Goal: Task Accomplishment & Management: Use online tool/utility

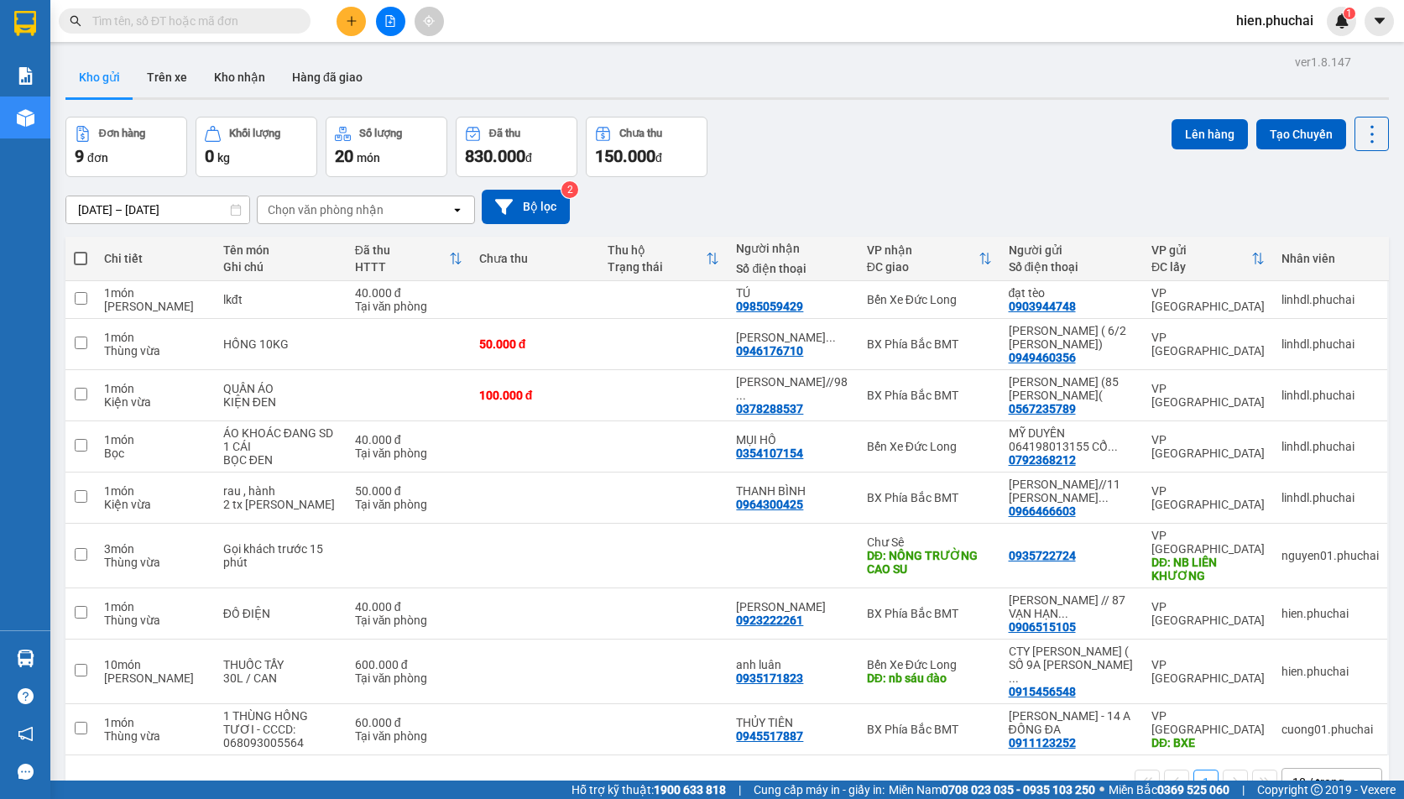
click at [860, 202] on div "12/10/2025 – 14/10/2025 Press the down arrow key to interact with the calendar …" at bounding box center [726, 207] width 1323 height 34
click at [801, 173] on div "Đơn hàng 9 đơn Khối lượng 0 kg Số lượng 20 món Đã thu 830.000 đ Chưa thu 150.00…" at bounding box center [726, 147] width 1323 height 60
click at [727, 204] on div "12/10/2025 – 14/10/2025 Press the down arrow key to interact with the calendar …" at bounding box center [726, 207] width 1323 height 34
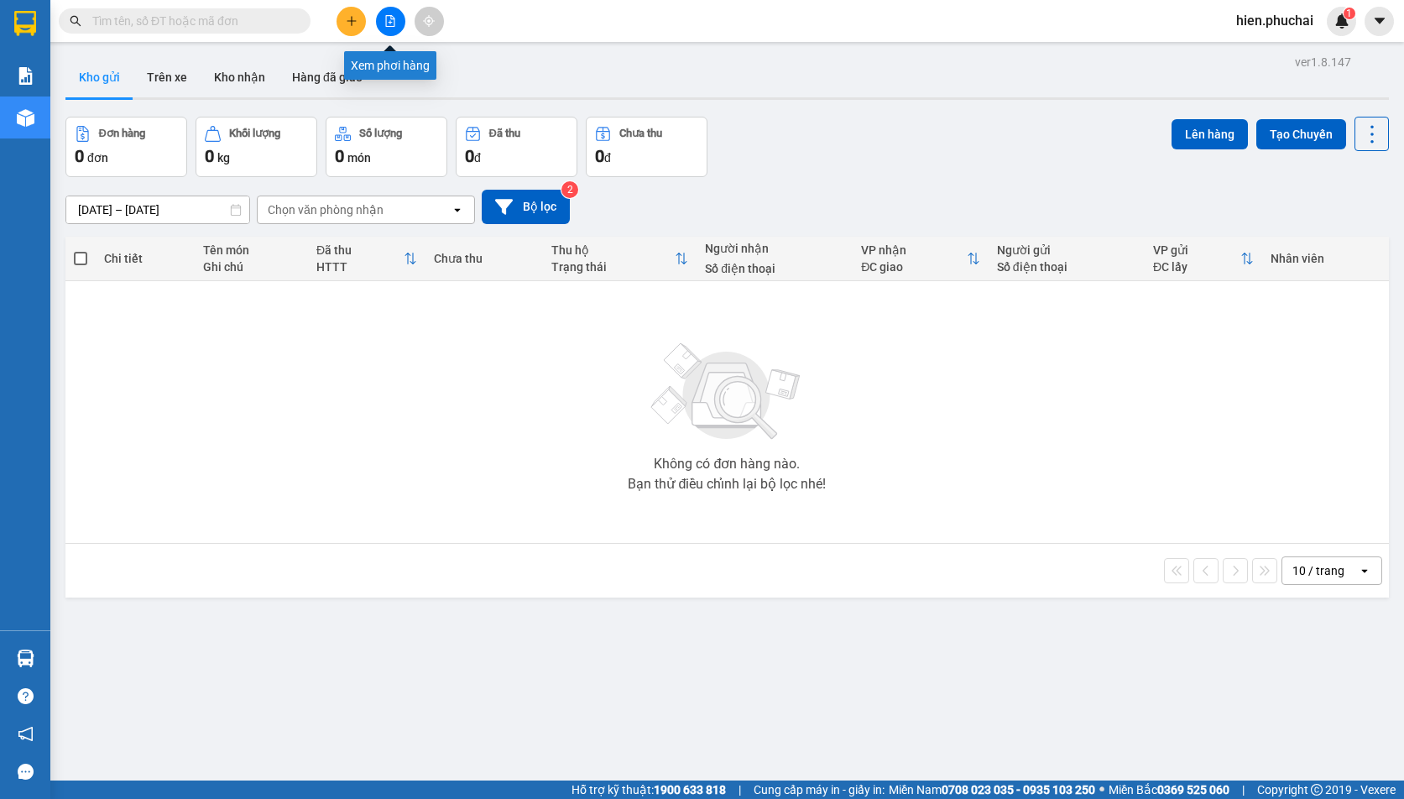
click at [386, 26] on icon "file-add" at bounding box center [390, 21] width 9 height 12
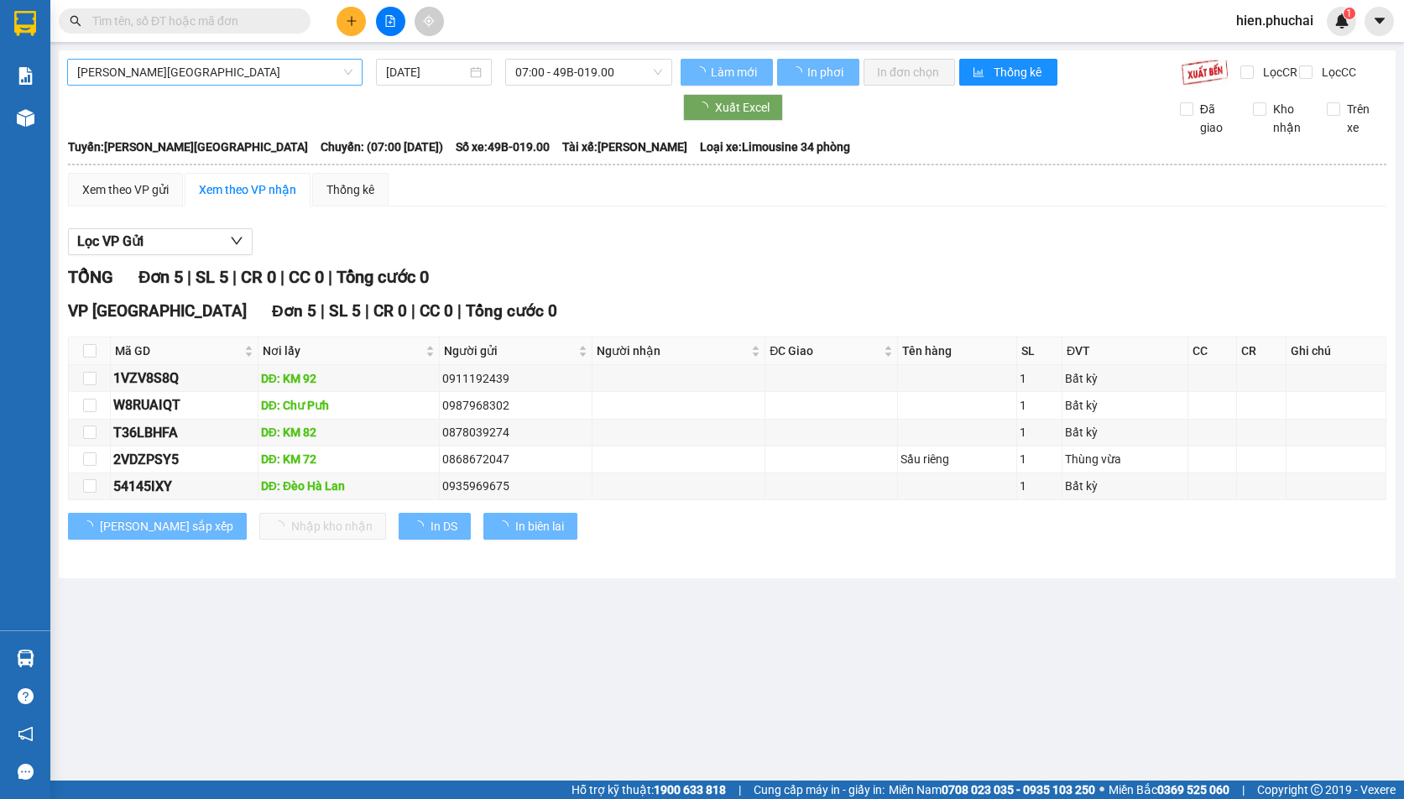
click at [242, 74] on span "Gia Lai - Đà Lạt" at bounding box center [214, 72] width 275 height 25
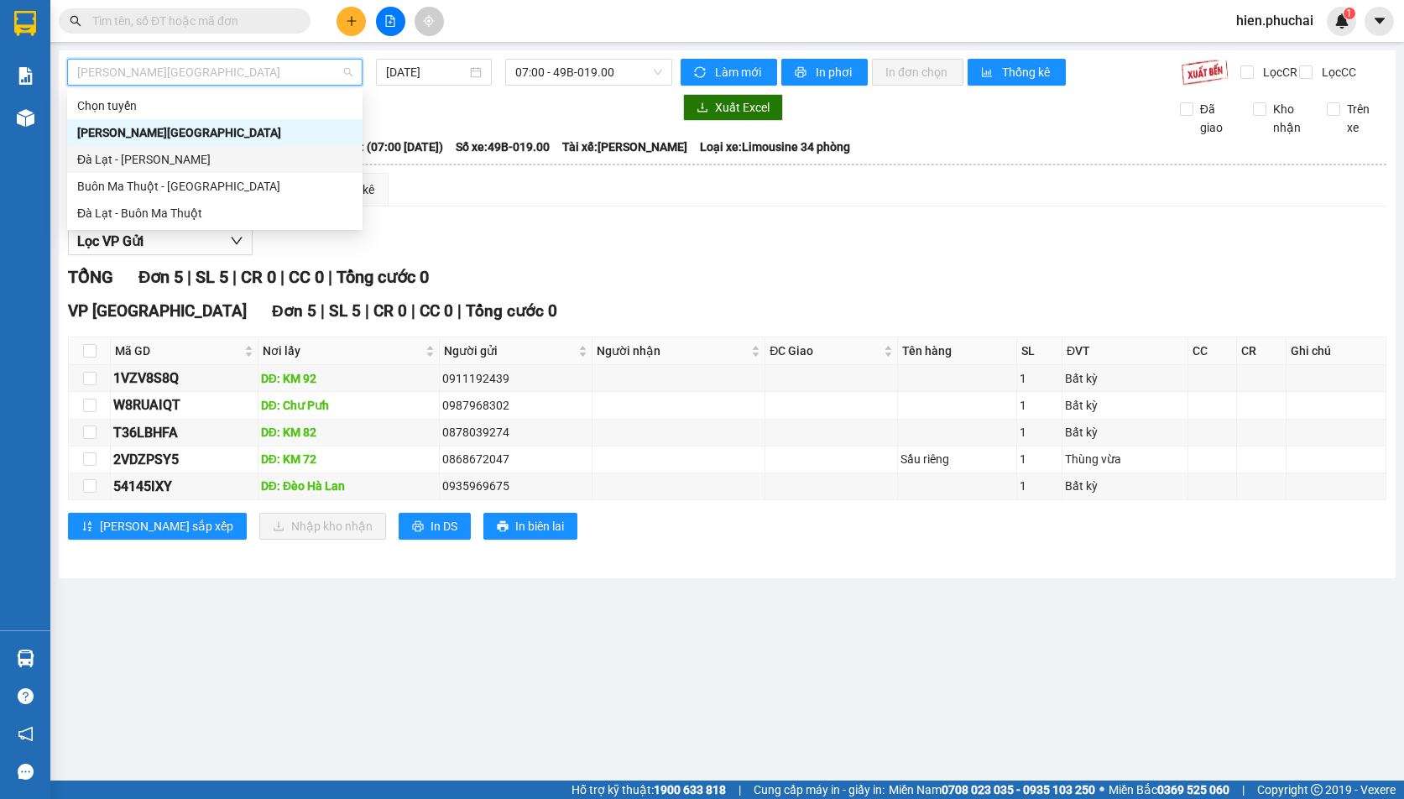
click at [190, 164] on div "Đà Lạt - Gia Lai" at bounding box center [214, 159] width 275 height 18
type input "14/10/2025"
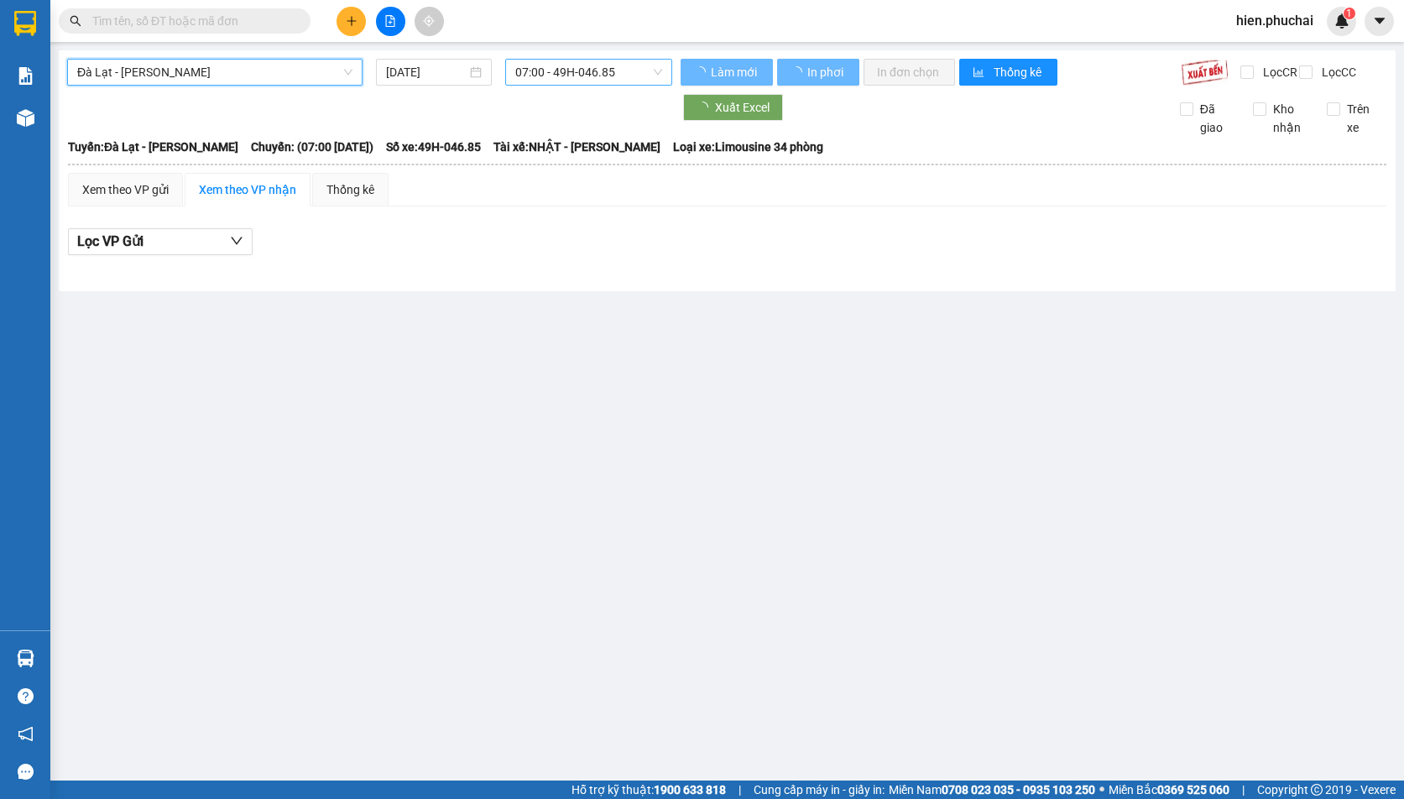
click at [572, 72] on span "07:00 - 49H-046.85" at bounding box center [588, 72] width 147 height 25
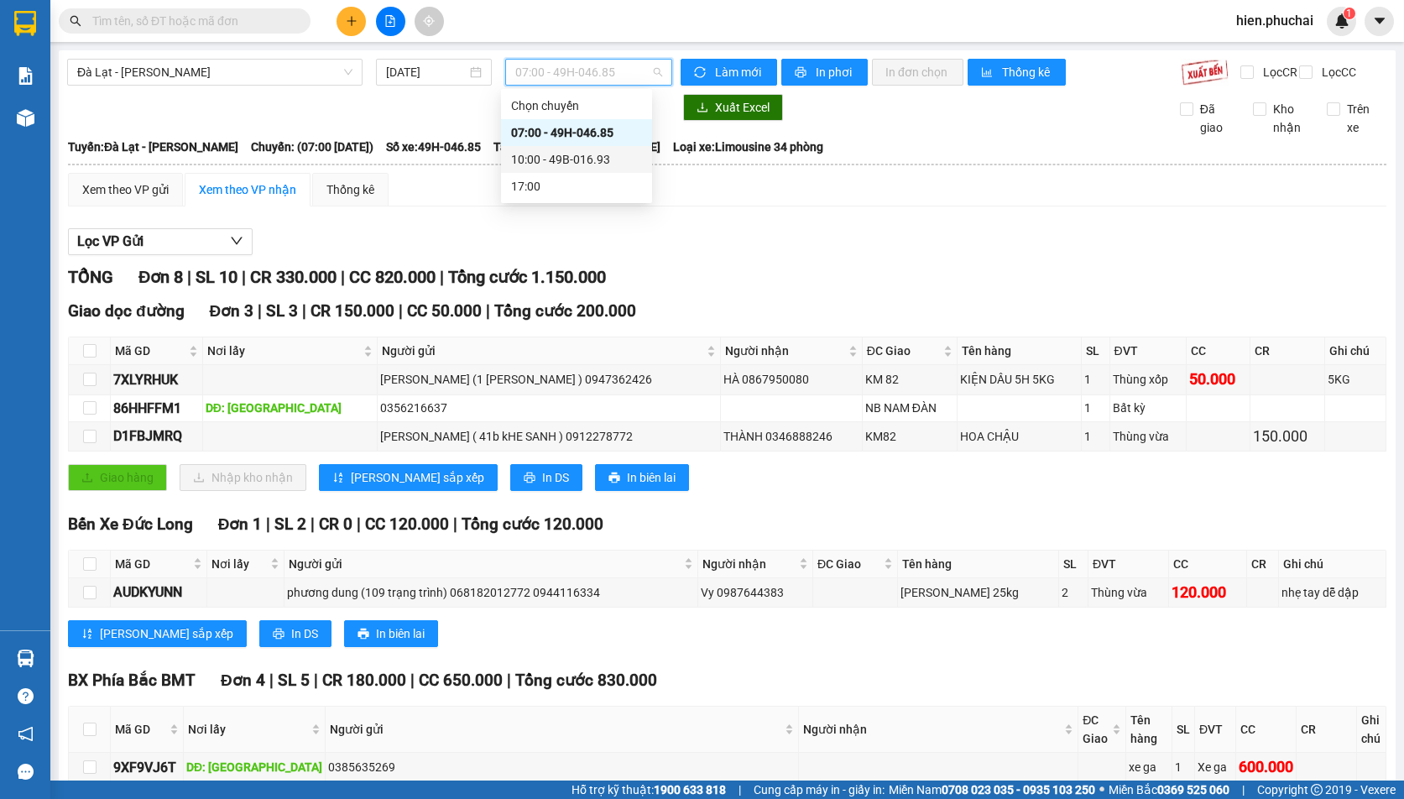
click at [540, 154] on div "10:00 - 49B-016.93" at bounding box center [576, 159] width 131 height 18
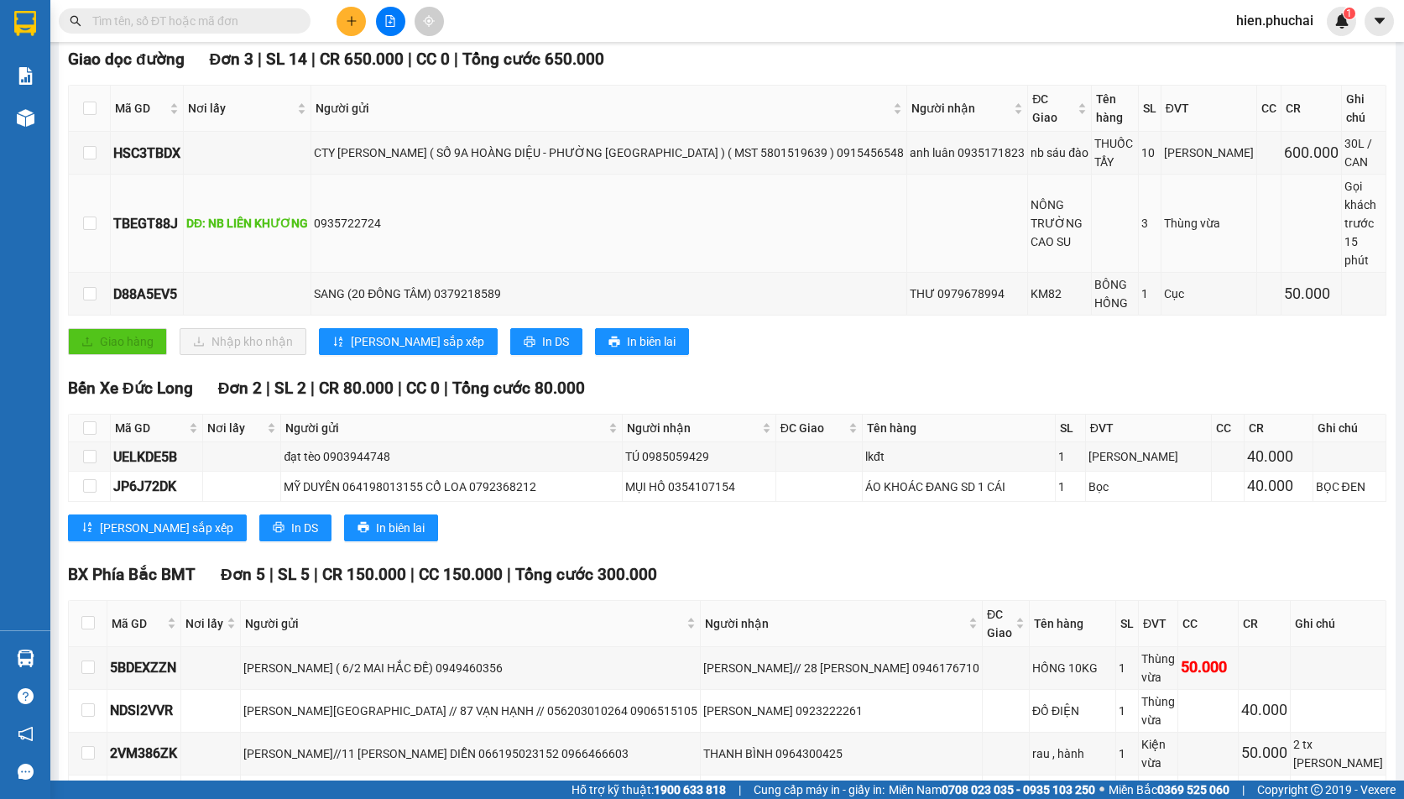
scroll to position [346, 0]
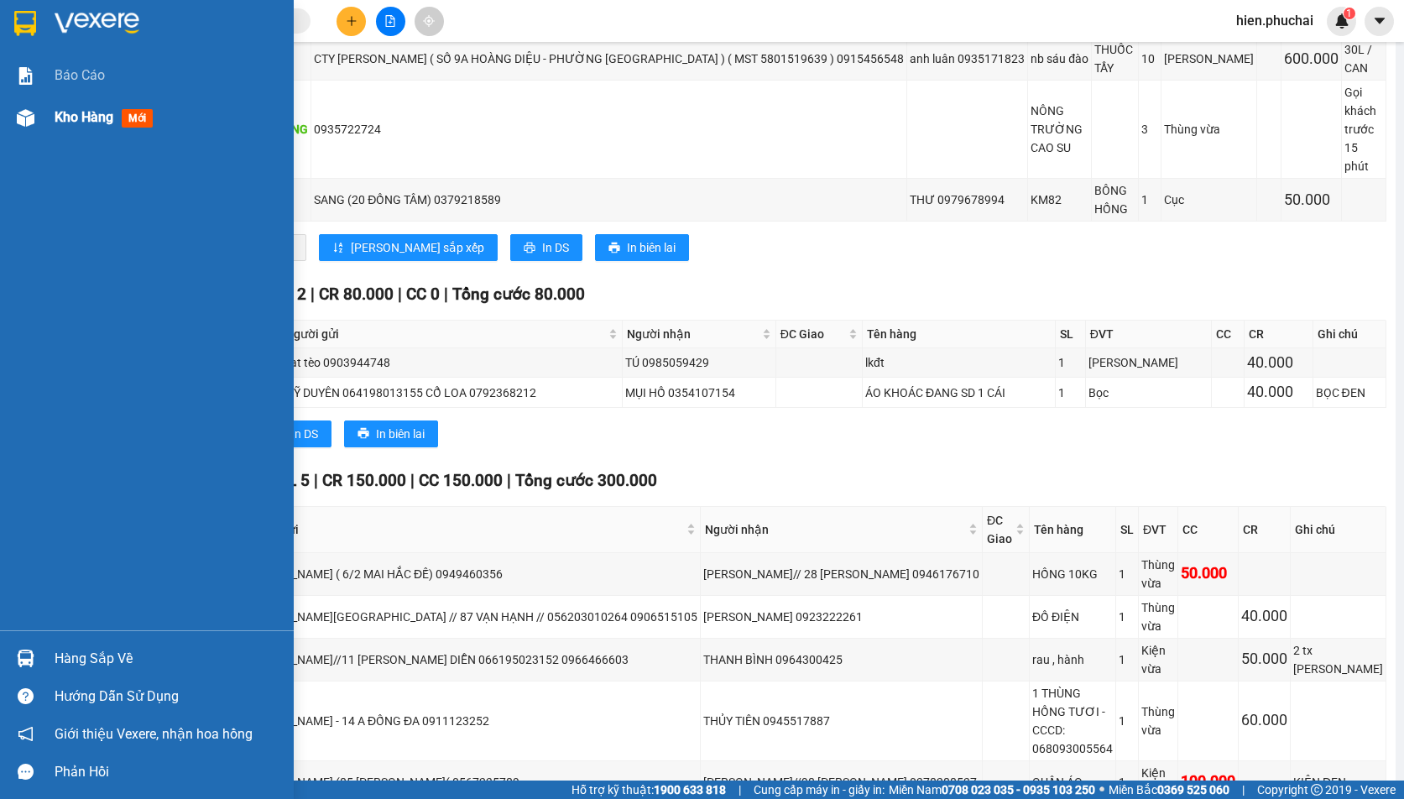
click at [70, 117] on span "Kho hàng" at bounding box center [84, 117] width 59 height 16
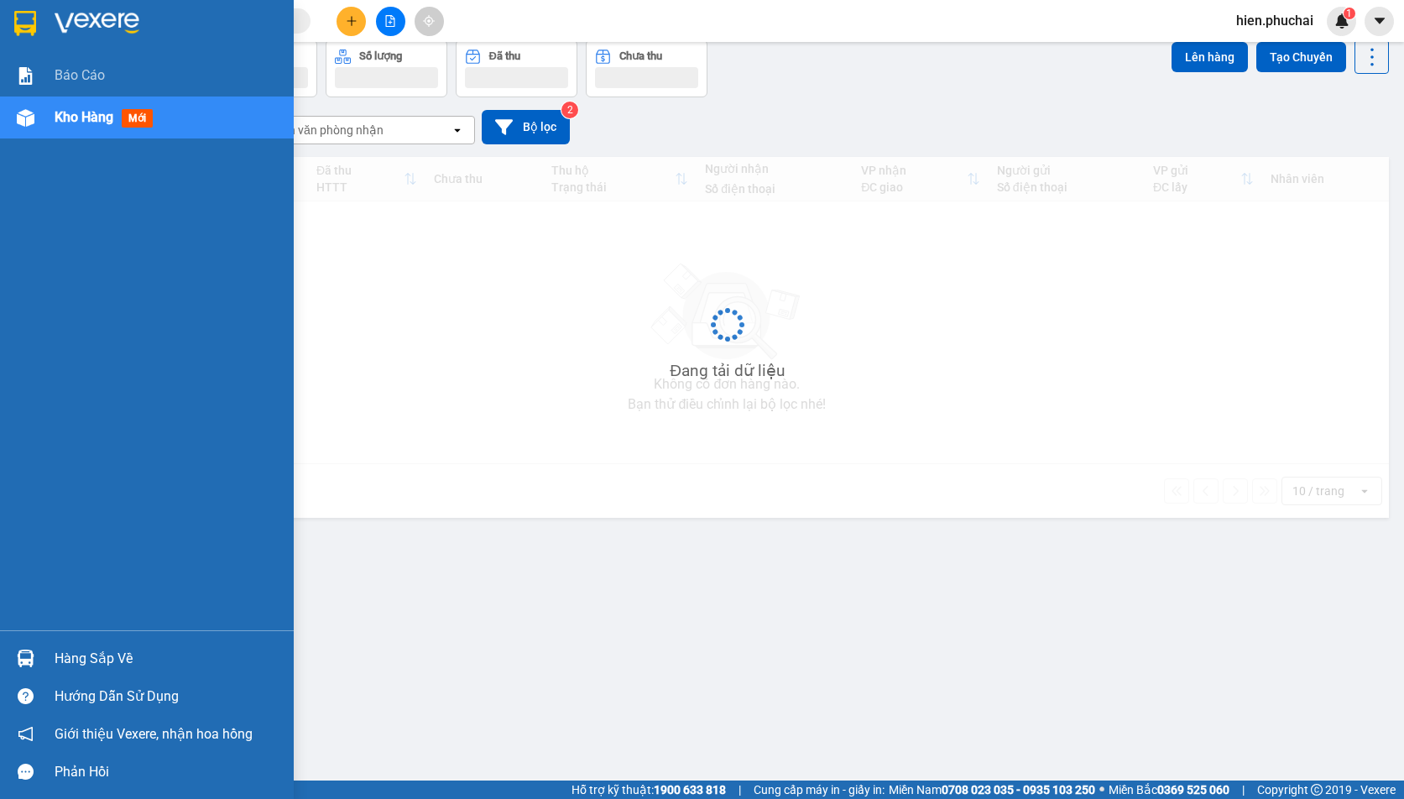
scroll to position [77, 0]
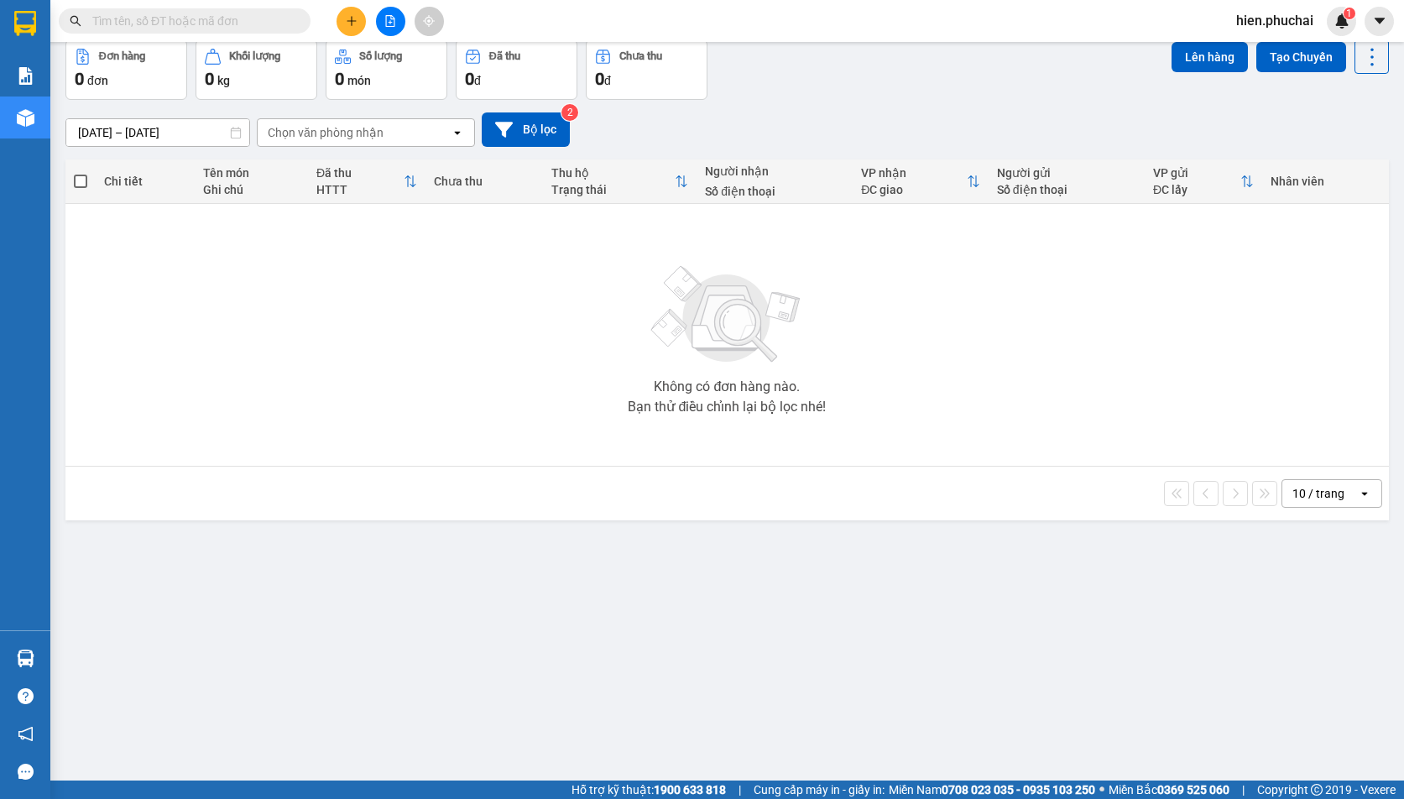
click at [386, 19] on icon "file-add" at bounding box center [390, 21] width 9 height 12
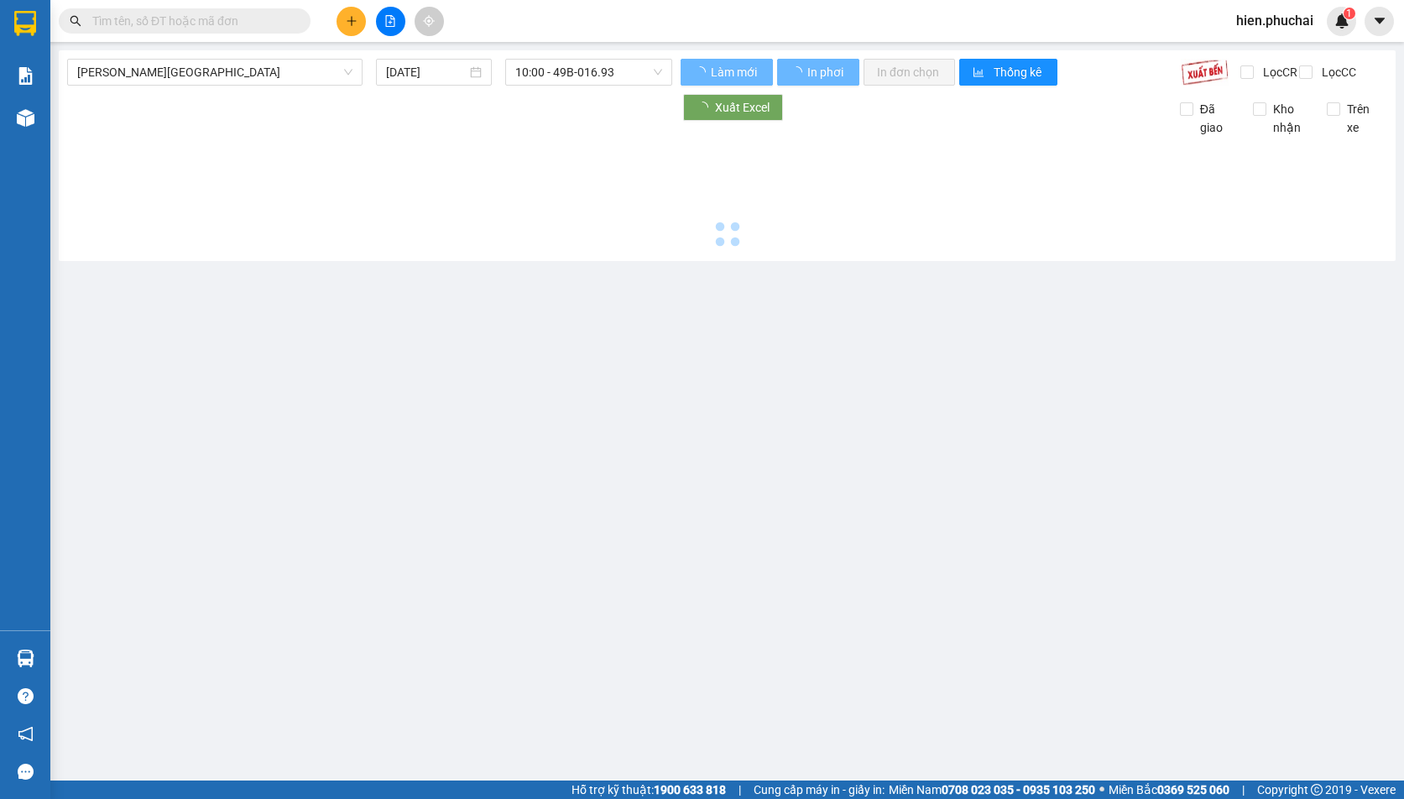
click at [224, 86] on div "Gia Lai - Đà Lạt 14/10/2025 10:00 - 49B-016.93" at bounding box center [369, 72] width 605 height 27
click at [222, 79] on span "Gia Lai - Đà Lạt" at bounding box center [214, 72] width 275 height 25
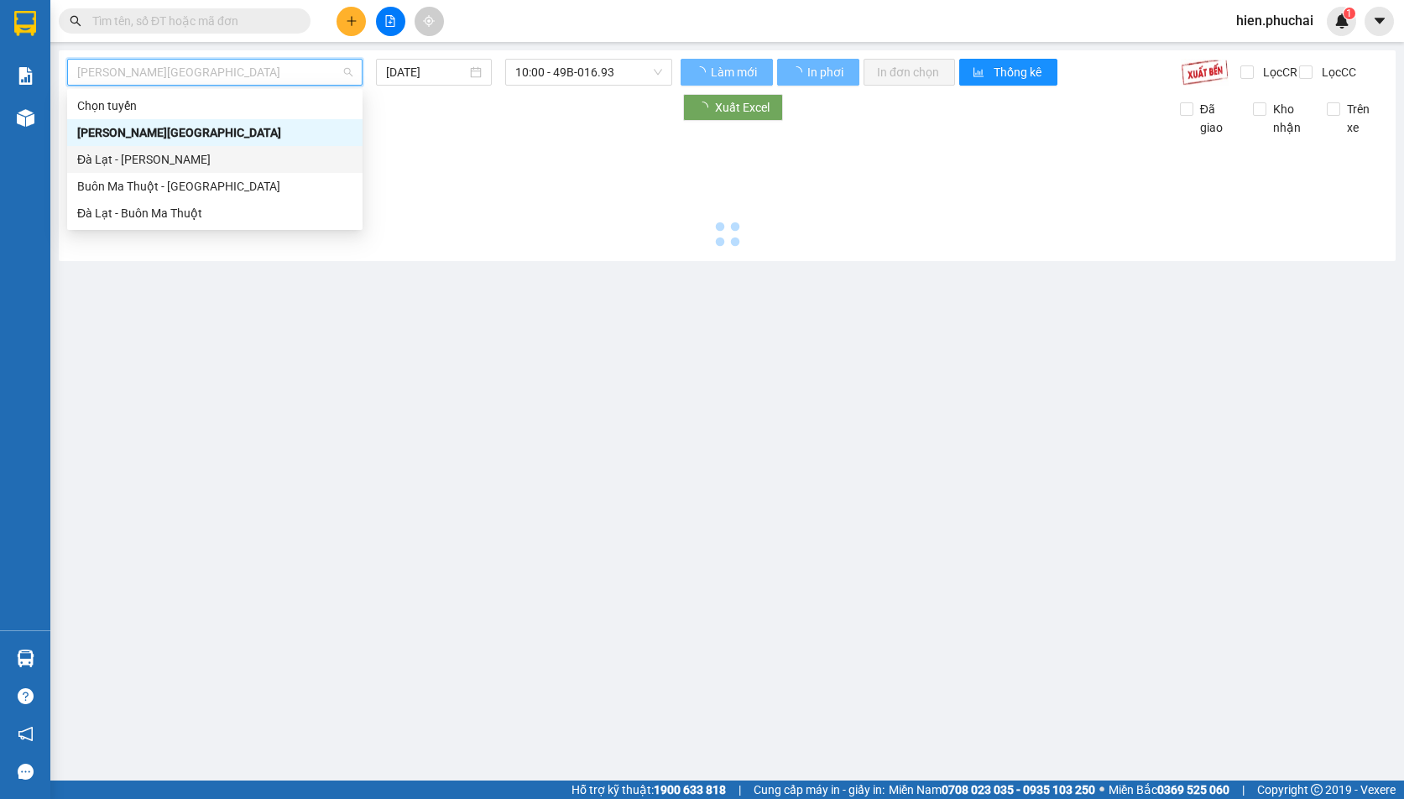
click at [192, 151] on div "Đà Lạt - Gia Lai" at bounding box center [214, 159] width 275 height 18
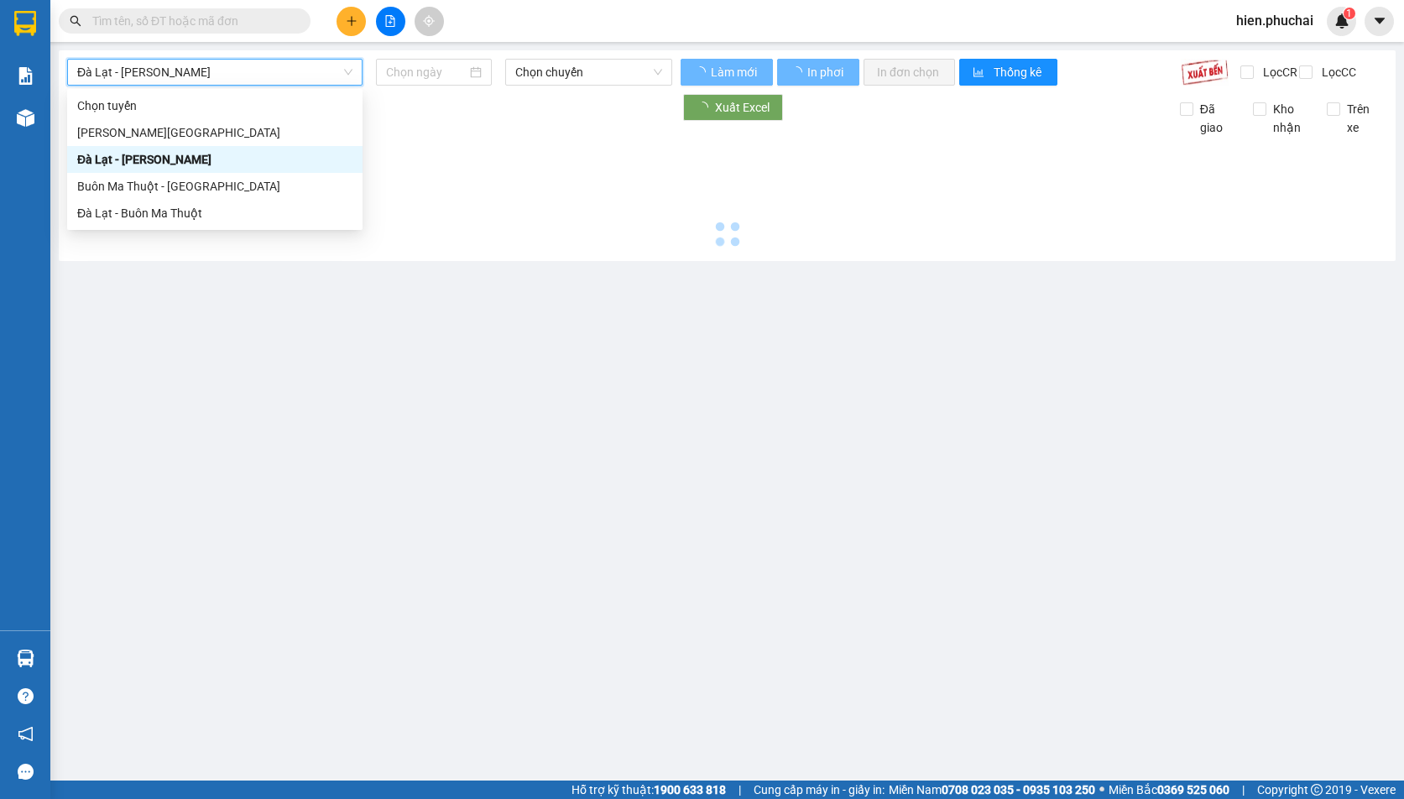
type input "14/10/2025"
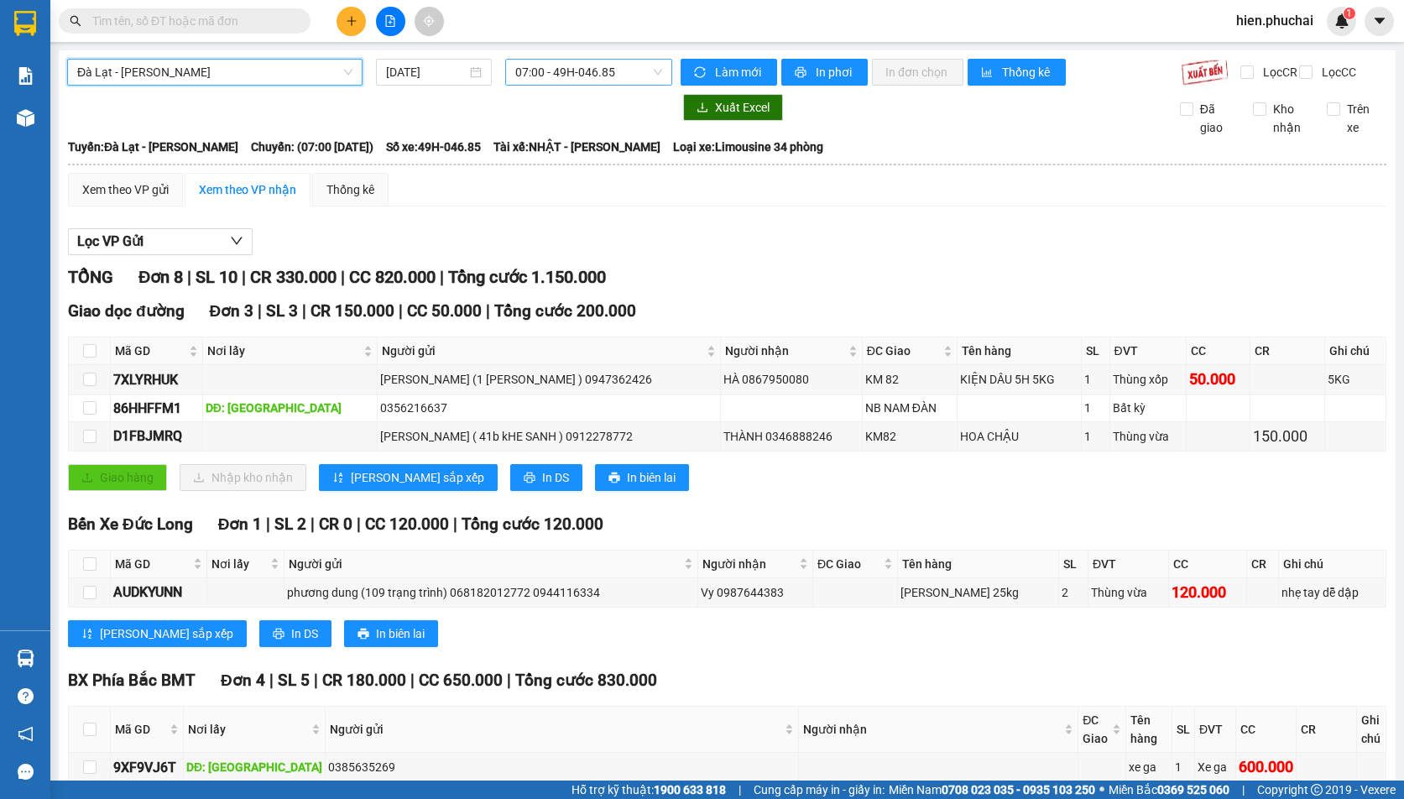
click at [545, 70] on span "07:00 - 49H-046.85" at bounding box center [588, 72] width 147 height 25
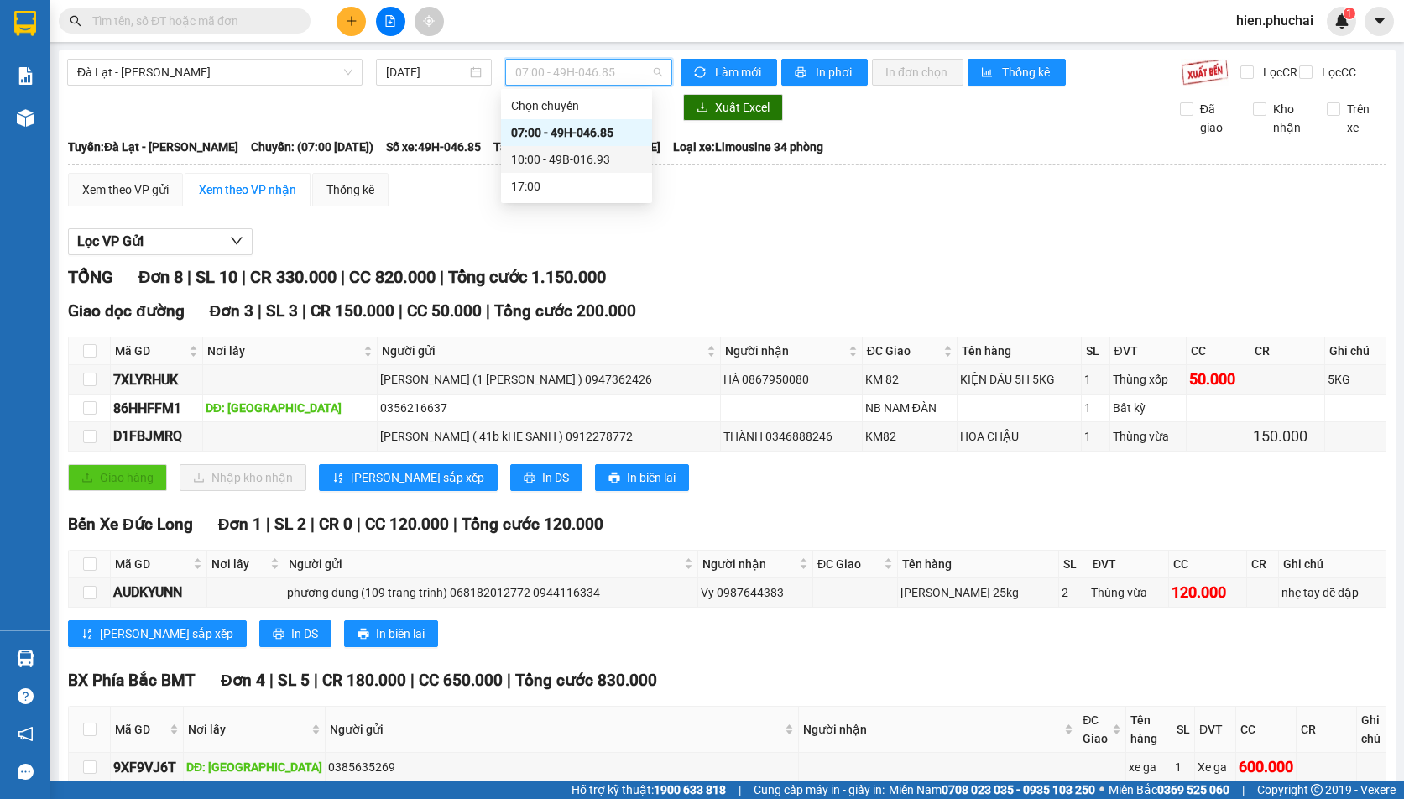
click at [519, 158] on div "10:00 - 49B-016.93" at bounding box center [576, 159] width 131 height 18
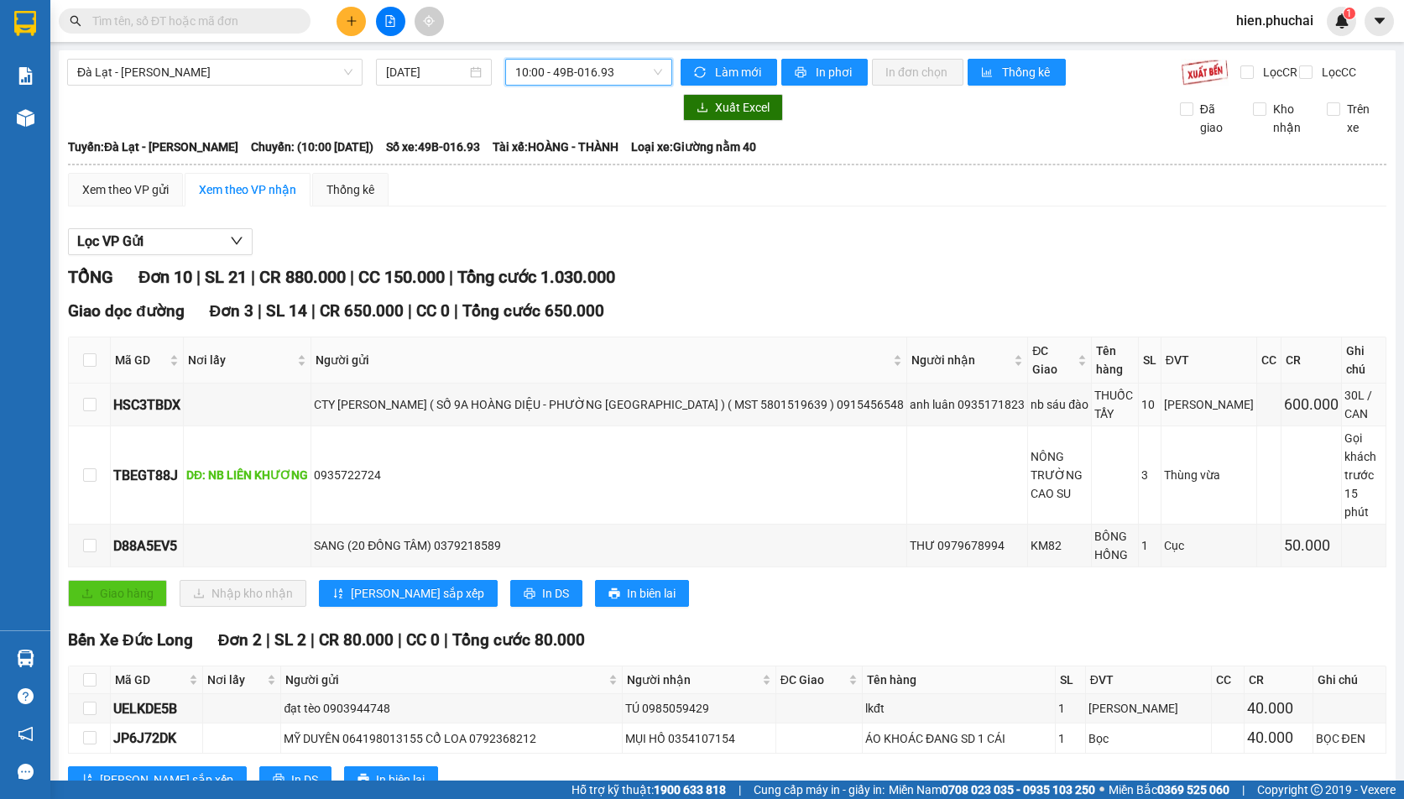
scroll to position [346, 0]
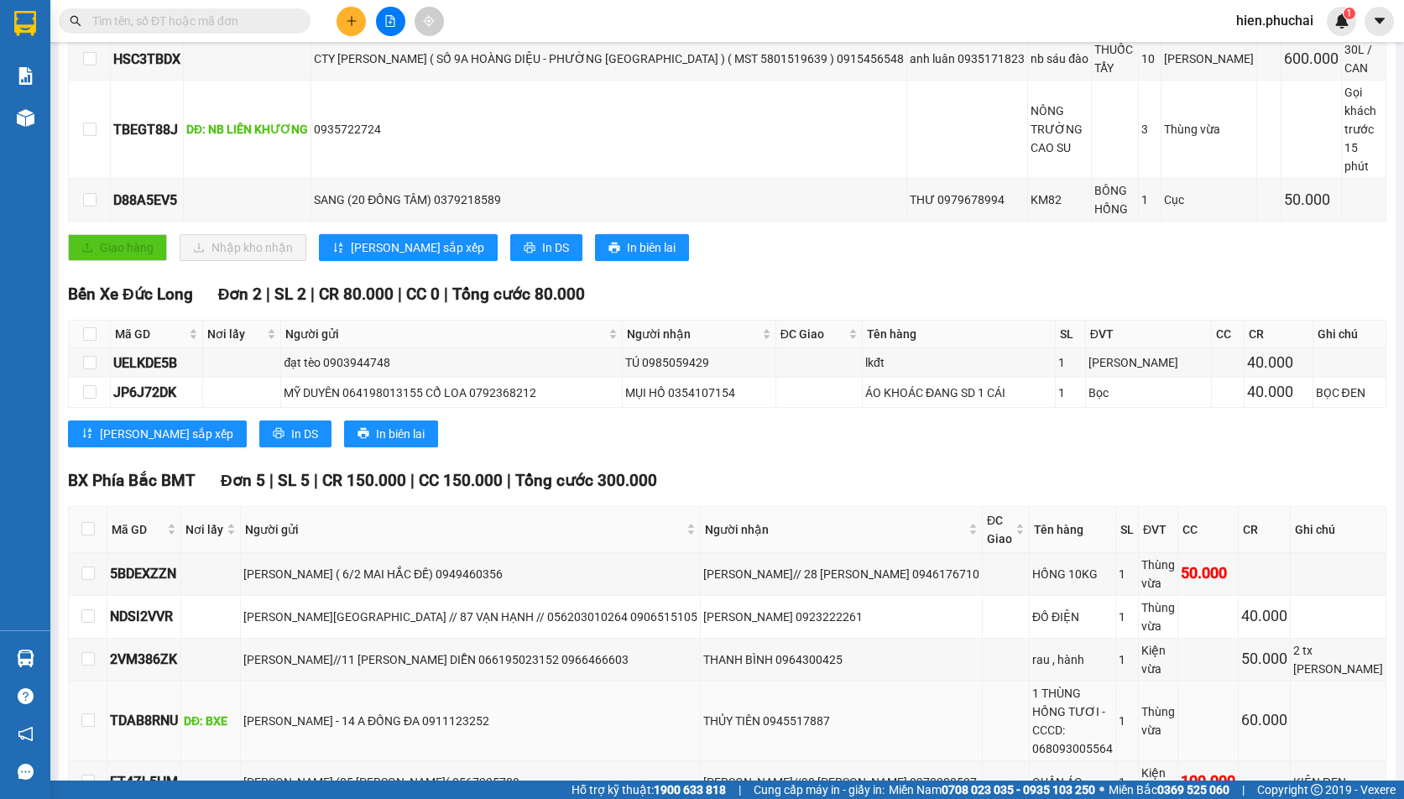
drag, startPoint x: 435, startPoint y: 641, endPoint x: 497, endPoint y: 642, distance: 61.3
click at [497, 712] on div "TRẦN MINH TIẾN - 14 A ĐỐNG ĐA 0911123252" at bounding box center [470, 721] width 454 height 18
copy div "0911123252"
click at [196, 16] on input "text" at bounding box center [191, 21] width 198 height 18
paste input "0911123252"
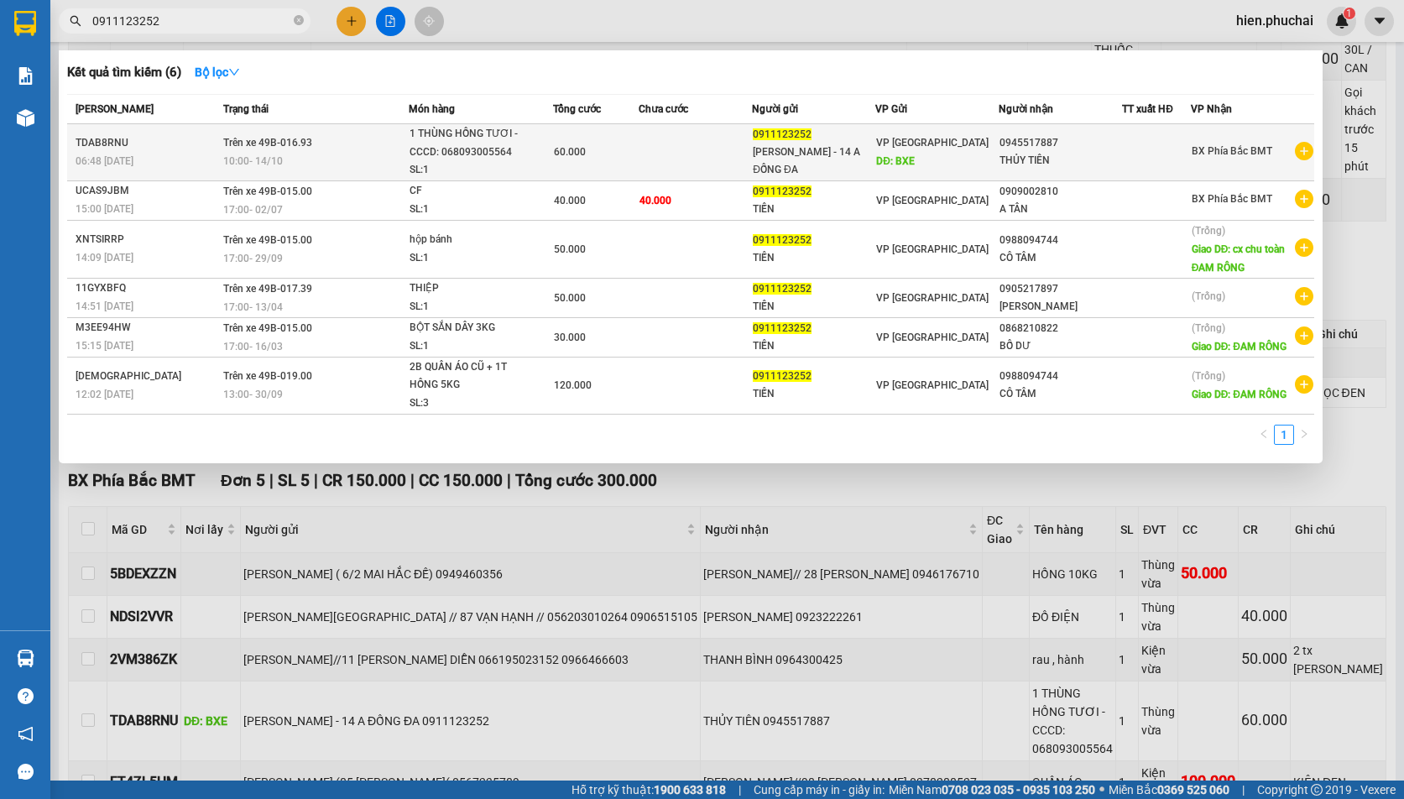
type input "0911123252"
click at [359, 154] on div "10:00 - 14/10" at bounding box center [315, 161] width 185 height 18
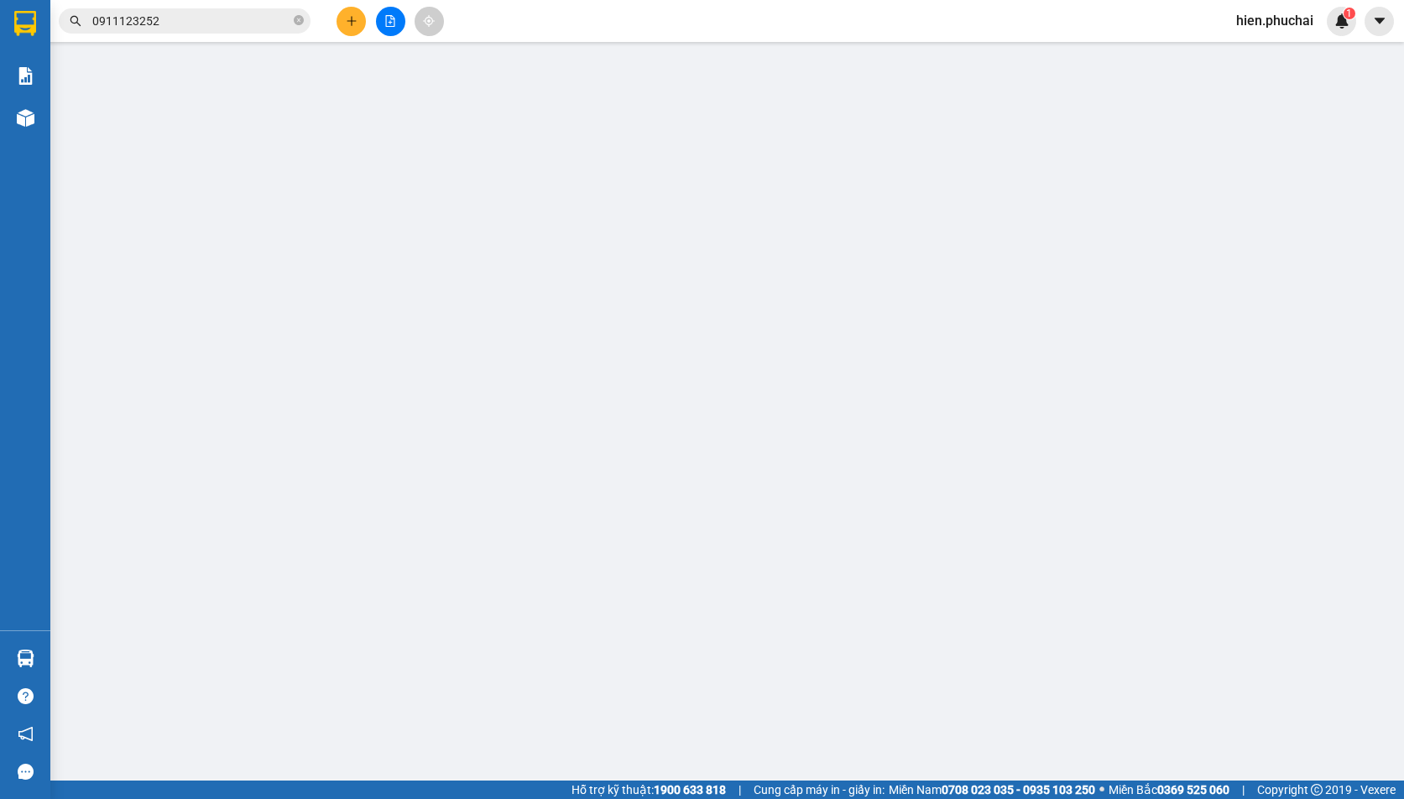
type input "0945517887"
type input "0911123252"
type input "BXE"
type input "60.000"
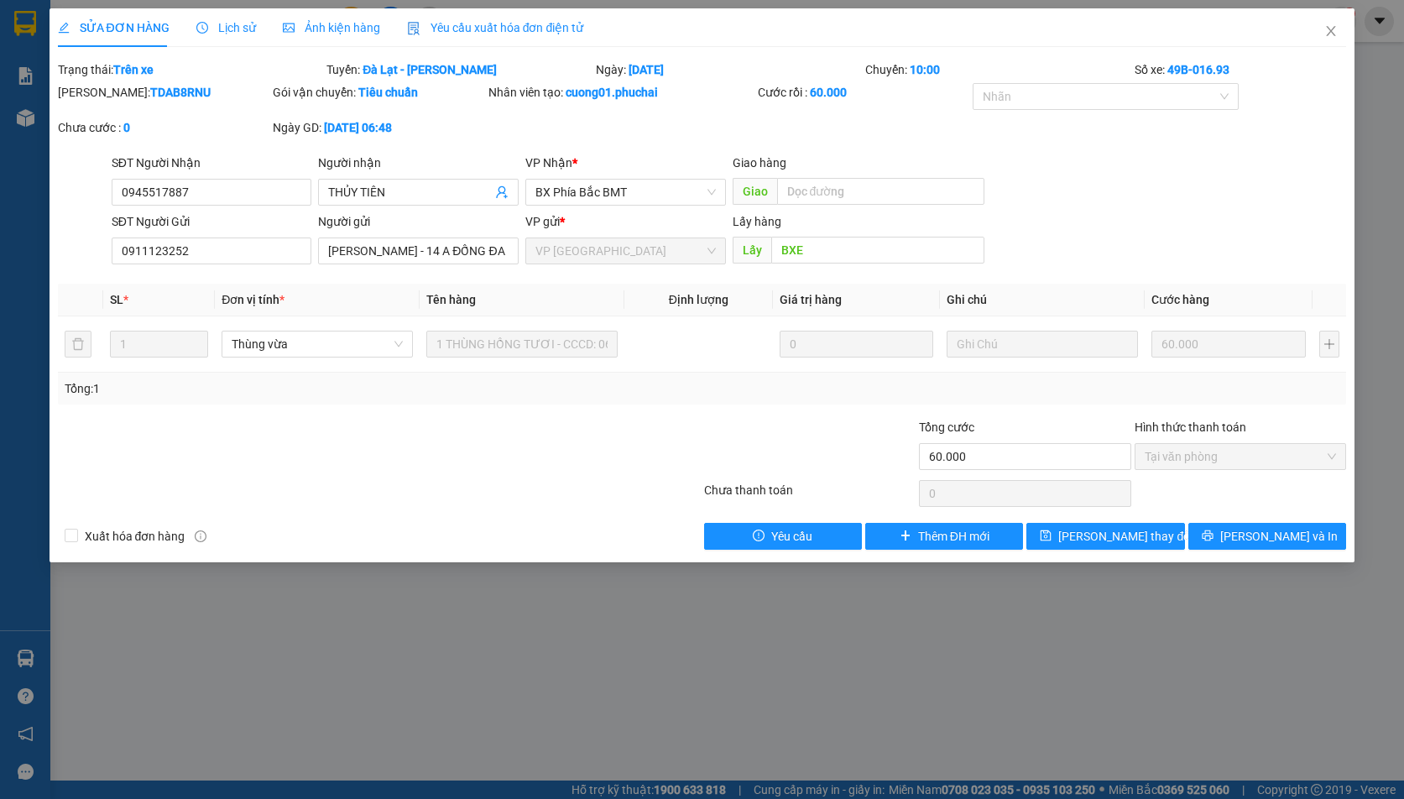
click at [246, 33] on span "Lịch sử" at bounding box center [226, 27] width 60 height 13
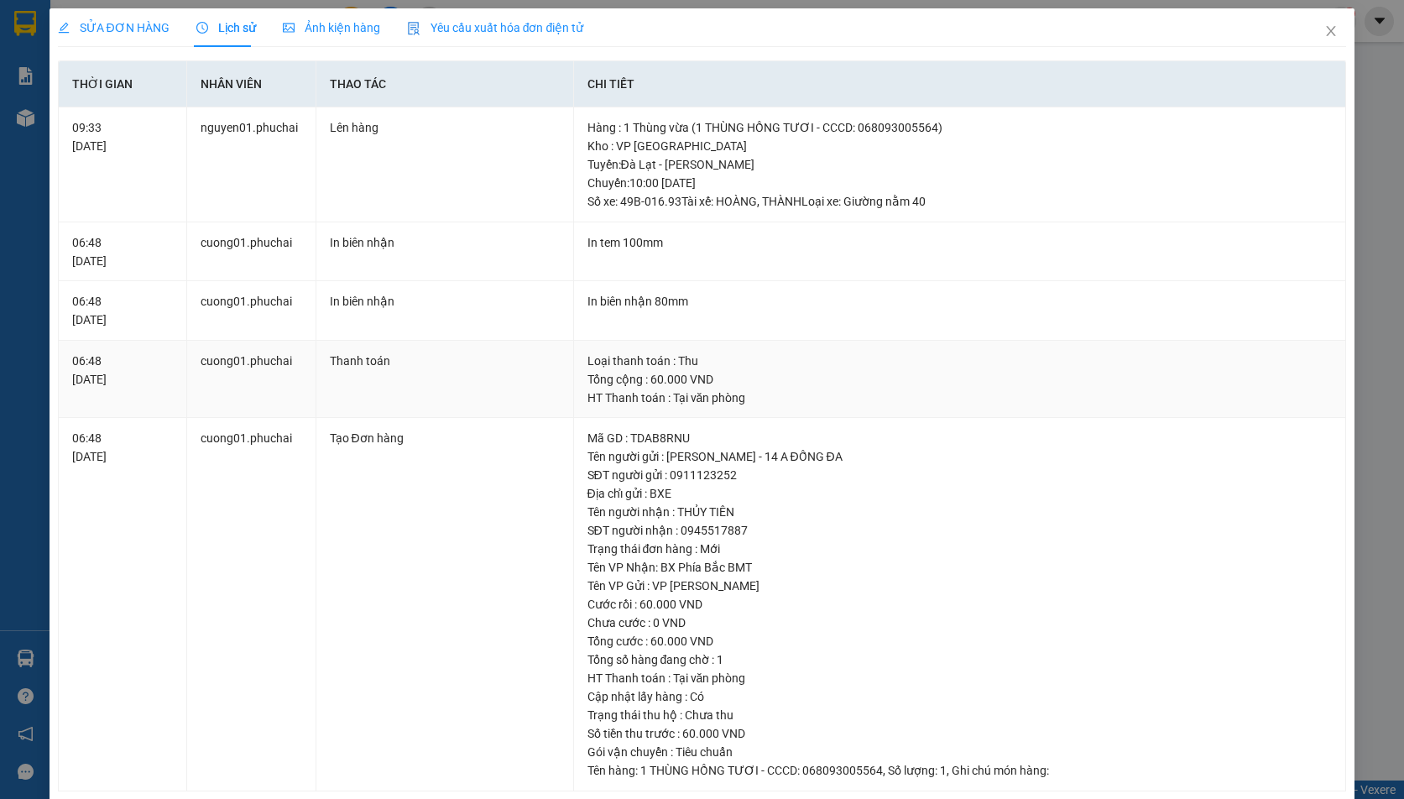
scroll to position [25, 0]
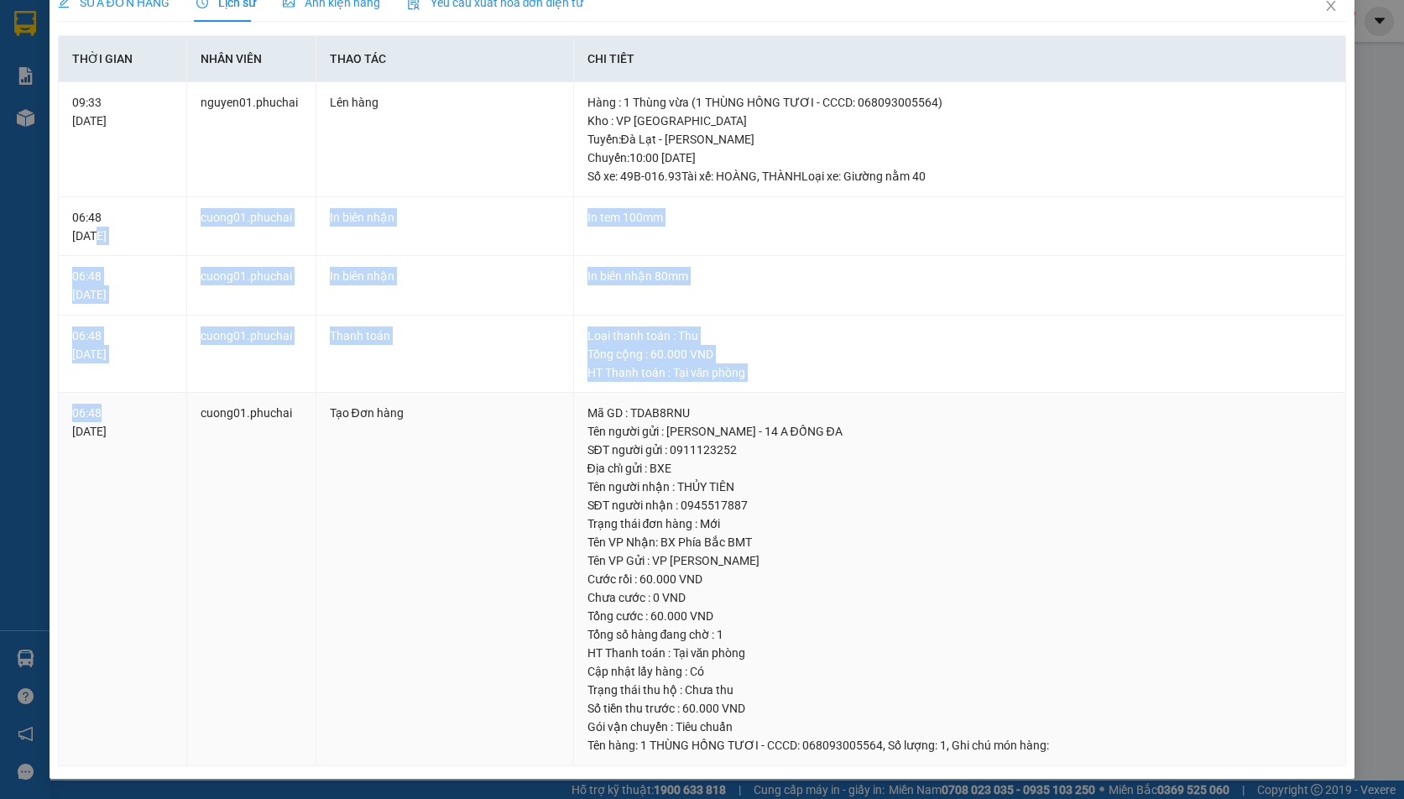
drag, startPoint x: 94, startPoint y: 238, endPoint x: 129, endPoint y: 414, distance: 178.9
click at [129, 414] on tbody "09:33 14/10/2025 nguyen01.phuchai Lên hàng Hàng : 1 Thùng vừa (1 THÙNG HỒNG TƯƠ…" at bounding box center [703, 424] width 1288 height 684
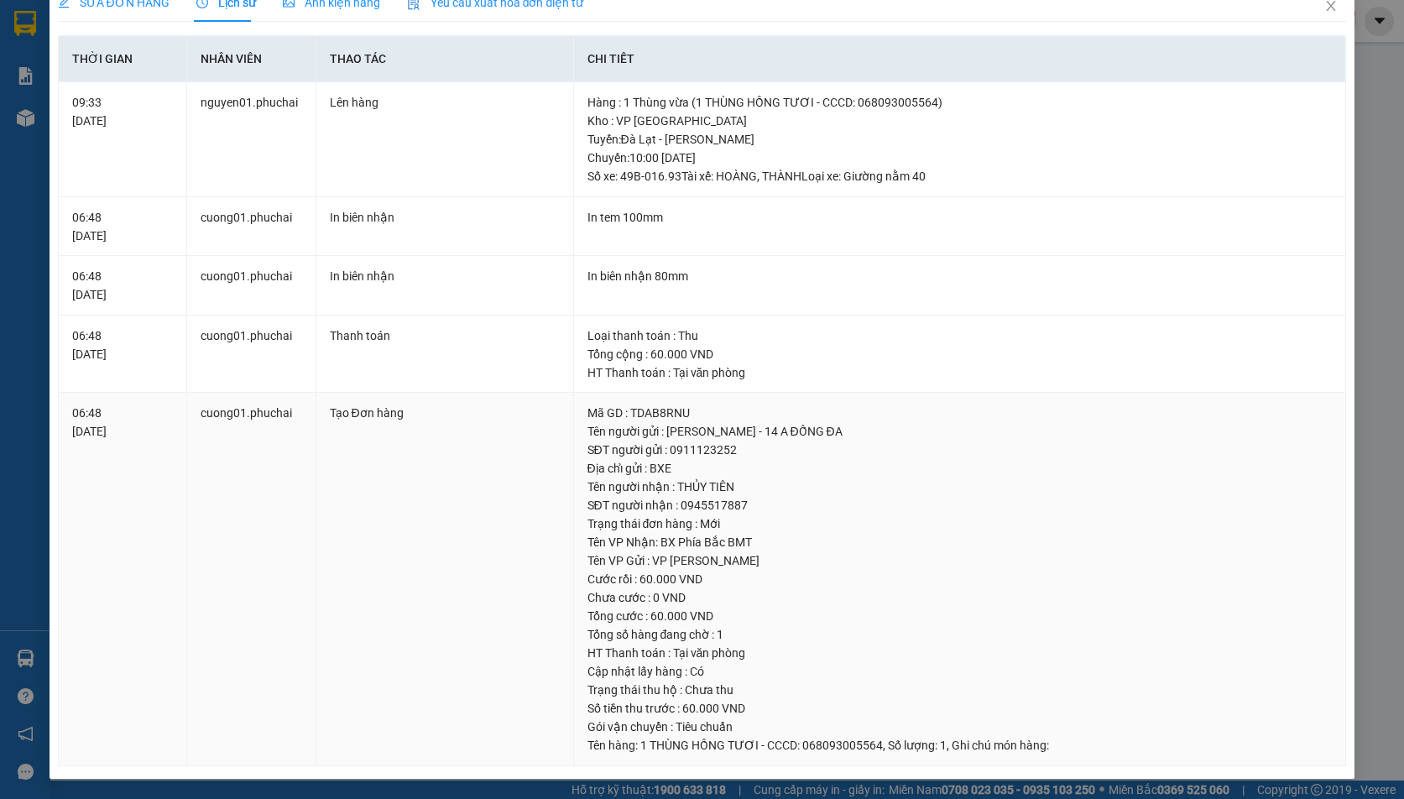
click at [130, 435] on div "06:48 14/10/2025" at bounding box center [122, 422] width 101 height 37
drag, startPoint x: 1321, startPoint y: 3, endPoint x: 1107, endPoint y: 207, distance: 296.1
click at [1098, 202] on div "SỬA ĐƠN HÀNG Lịch sử Ảnh kiện hàng Yêu cầu xuất hóa đơn điện tử Total Paid Fee …" at bounding box center [703, 380] width 1306 height 795
click at [1310, 13] on span "Close" at bounding box center [1330, 6] width 47 height 47
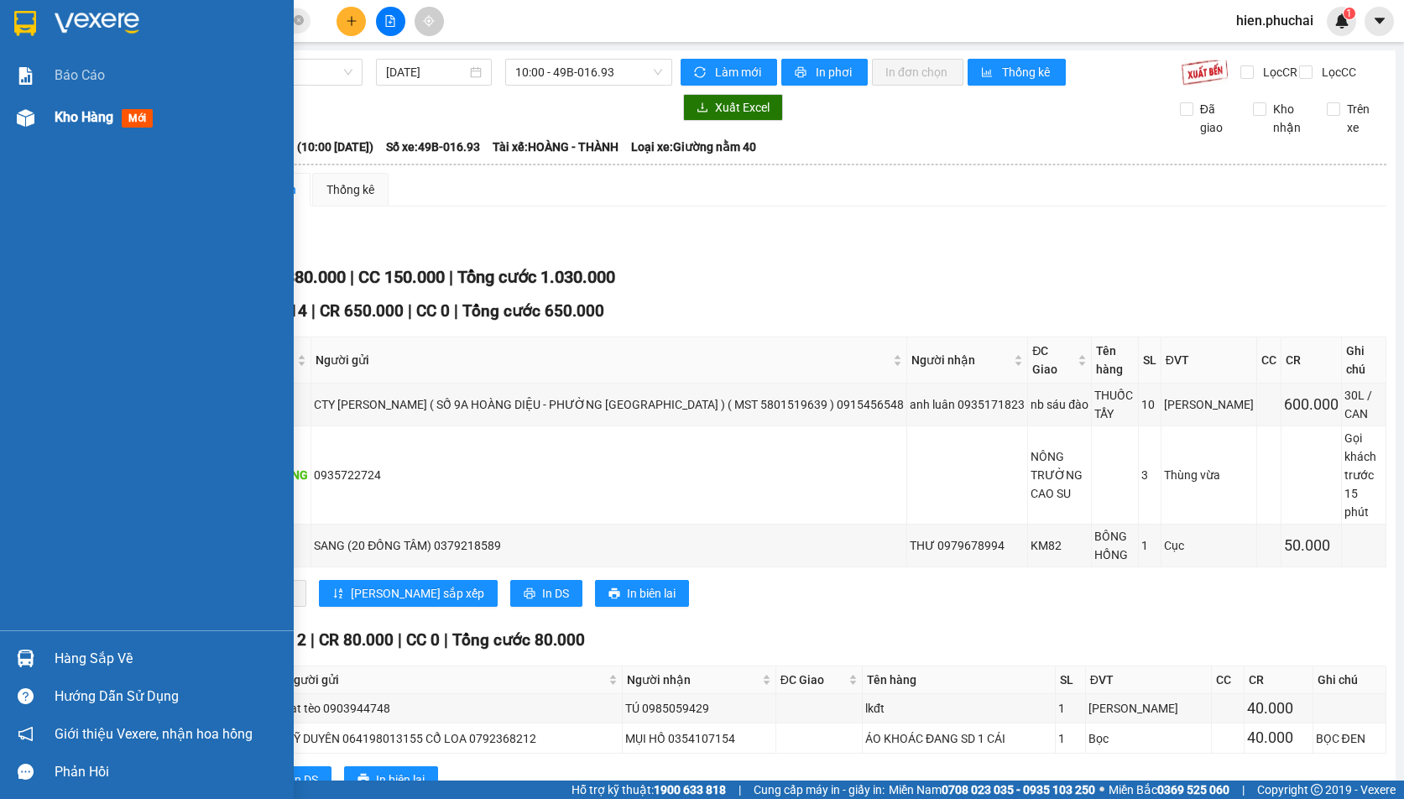
click at [18, 107] on div at bounding box center [25, 117] width 29 height 29
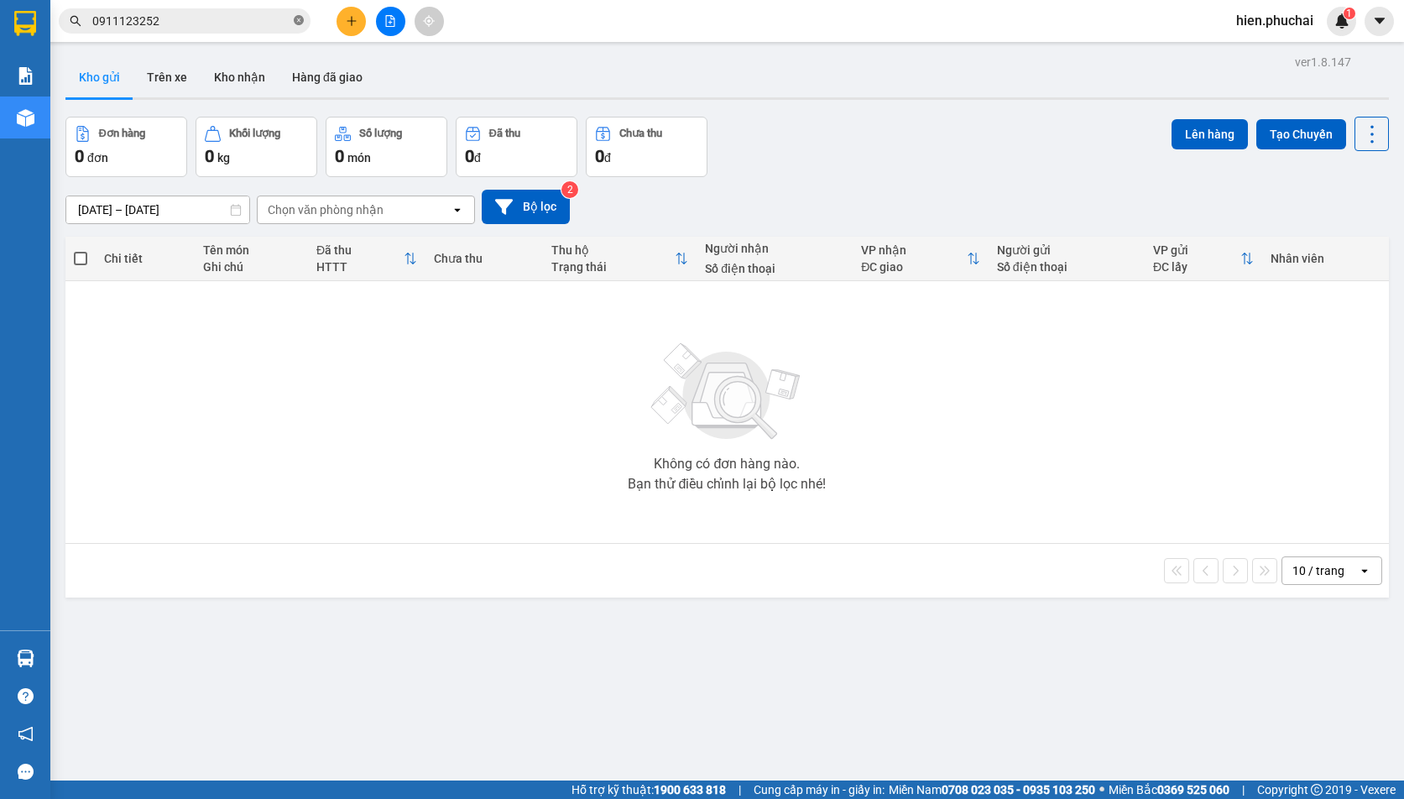
click at [298, 18] on icon "close-circle" at bounding box center [299, 20] width 10 height 10
click at [398, 23] on button at bounding box center [390, 21] width 29 height 29
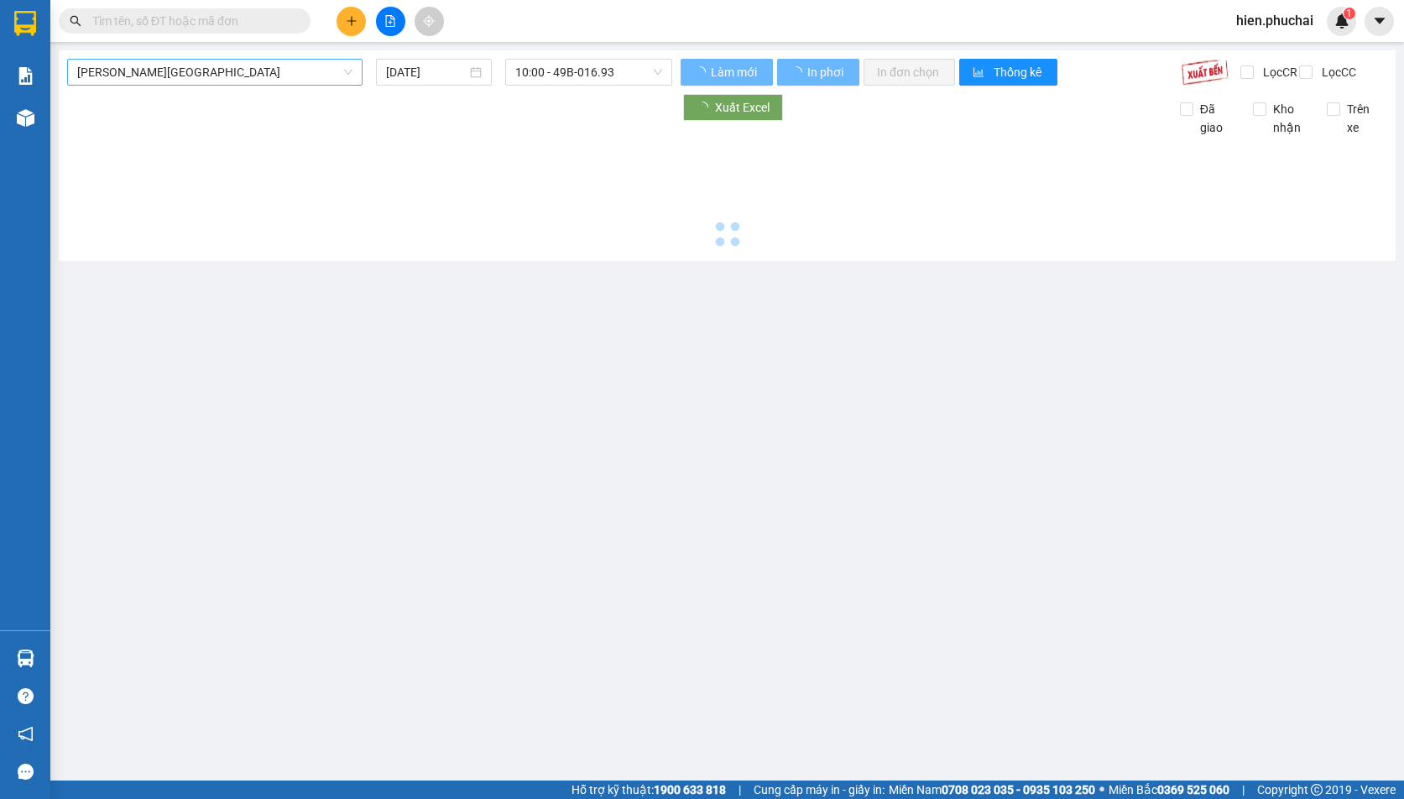
click at [193, 76] on span "Gia Lai - Đà Lạt" at bounding box center [214, 72] width 275 height 25
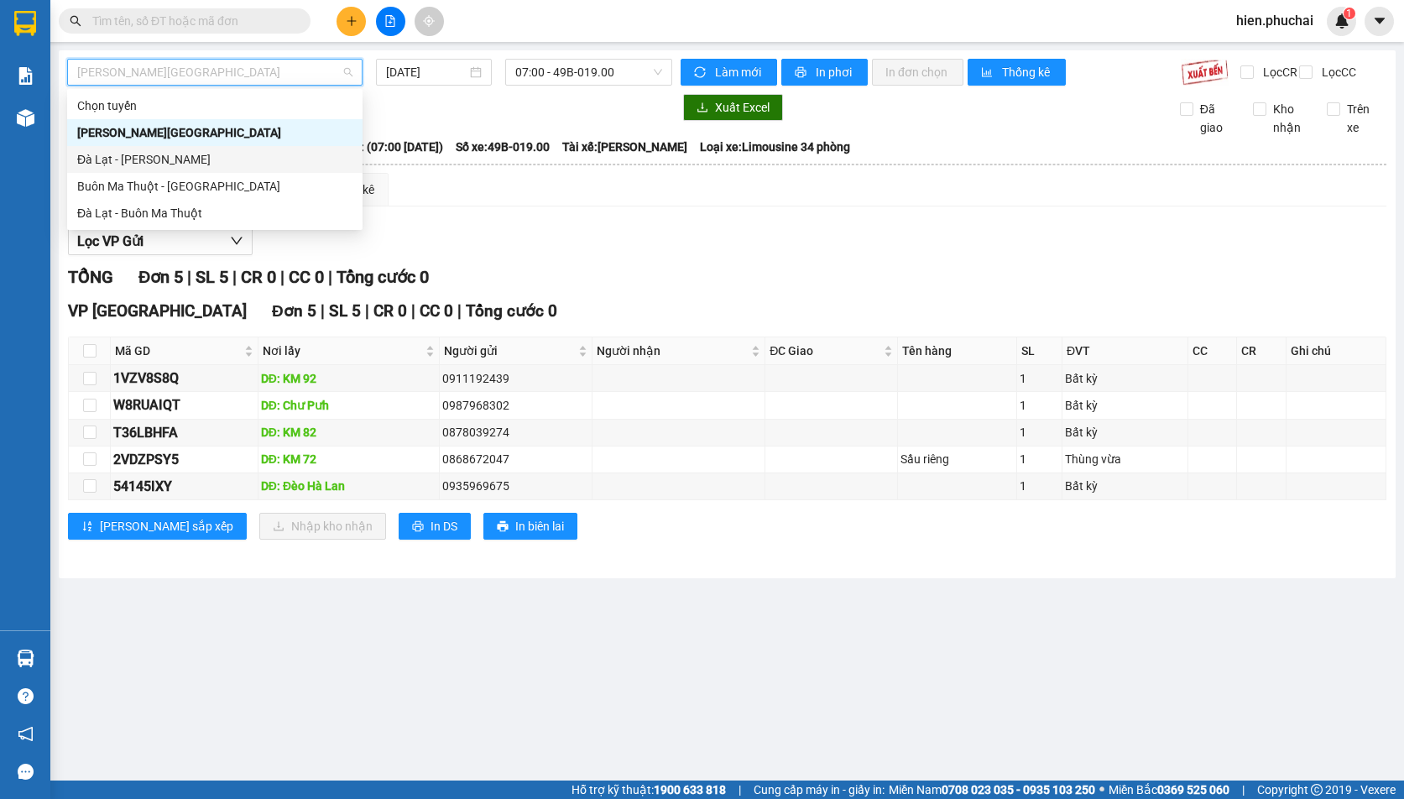
click at [160, 152] on div "Đà Lạt - Gia Lai" at bounding box center [214, 159] width 275 height 18
type input "14/10/2025"
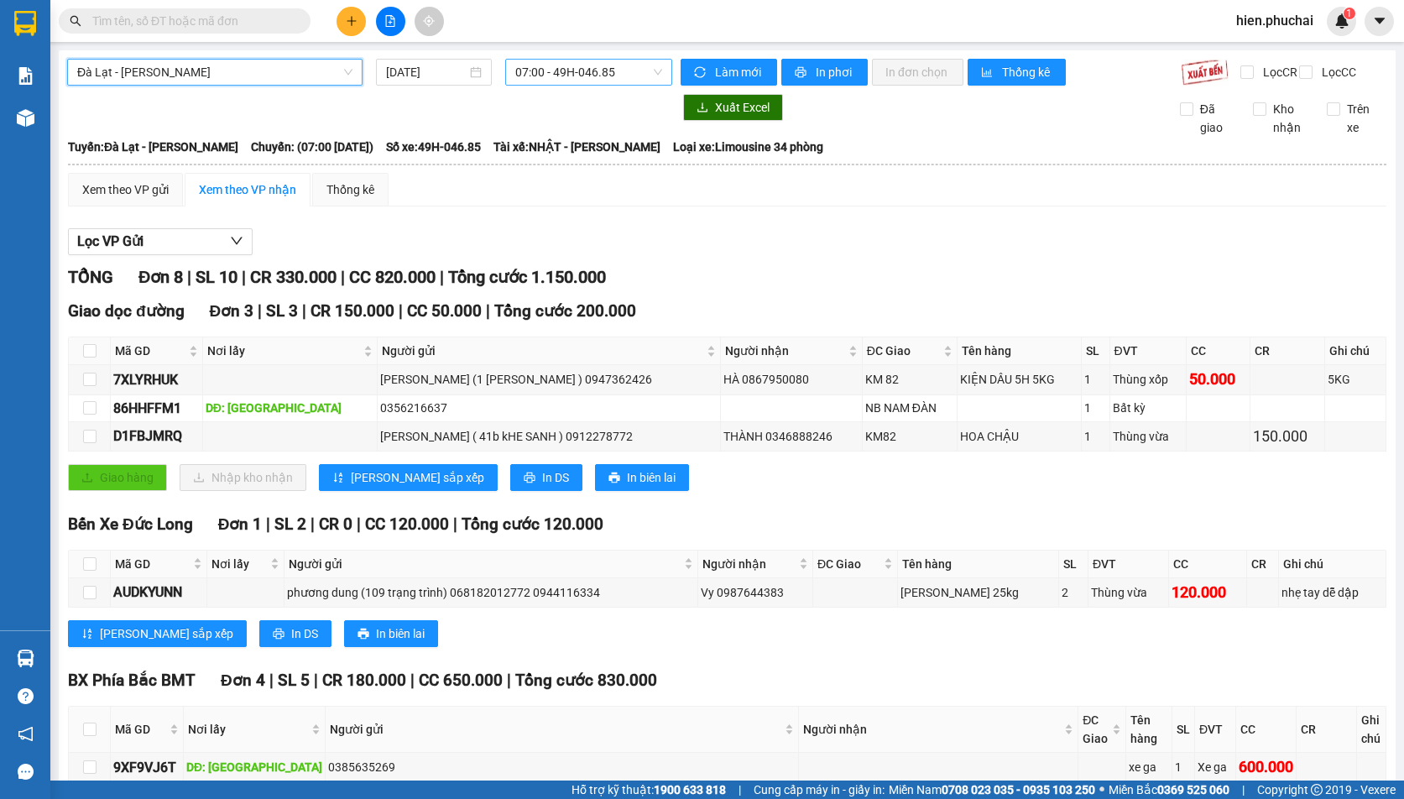
click at [547, 65] on span "07:00 - 49H-046.85" at bounding box center [588, 72] width 147 height 25
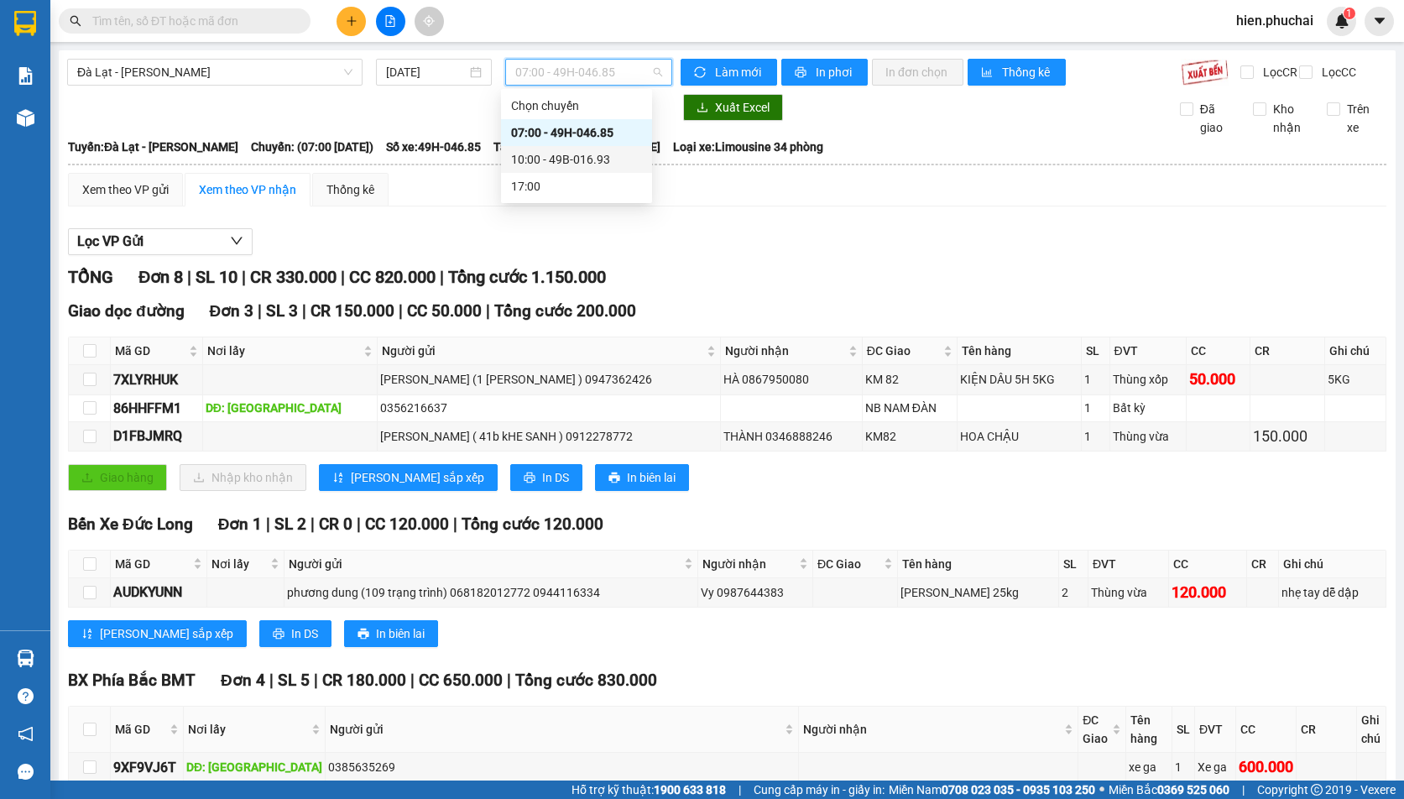
click at [535, 157] on div "10:00 - 49B-016.93" at bounding box center [576, 159] width 131 height 18
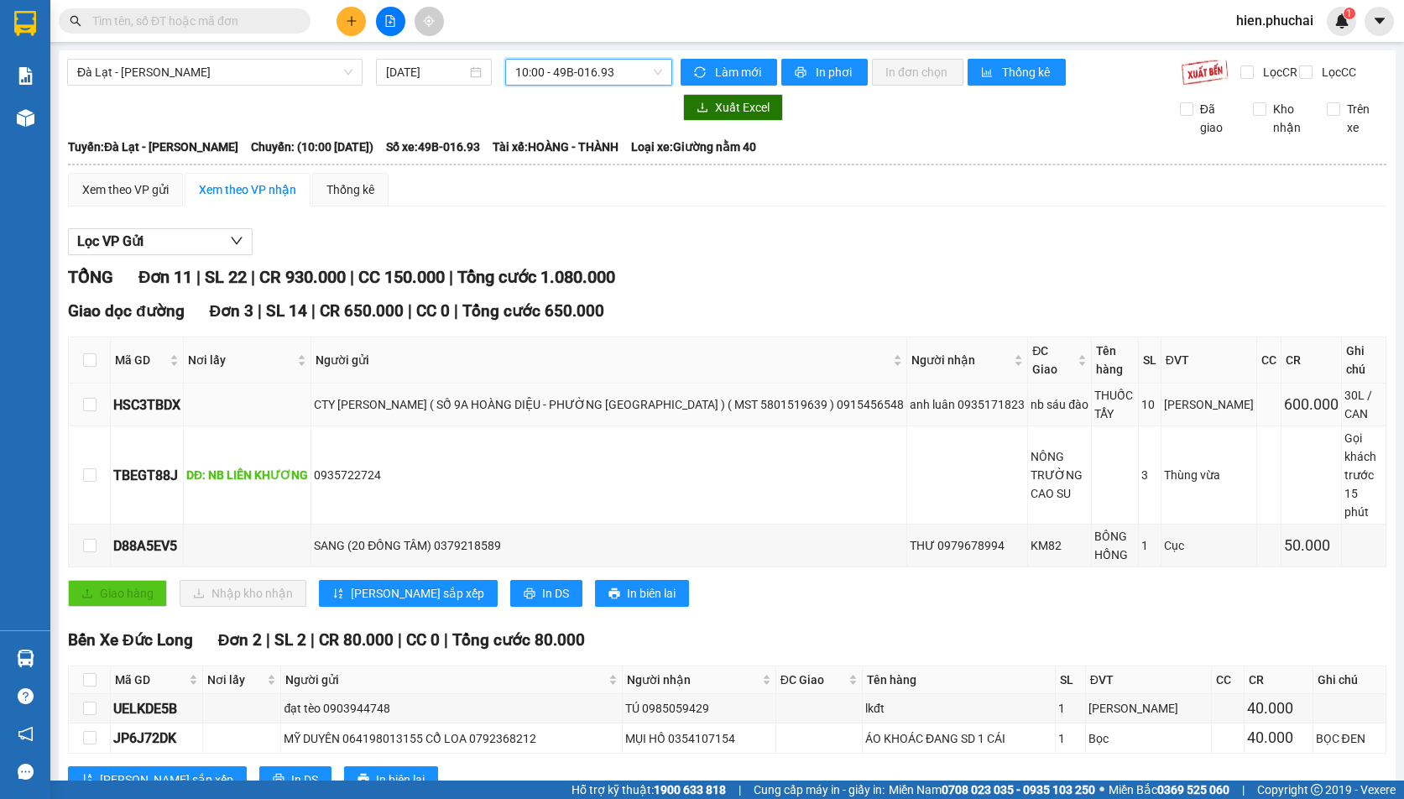
scroll to position [168, 0]
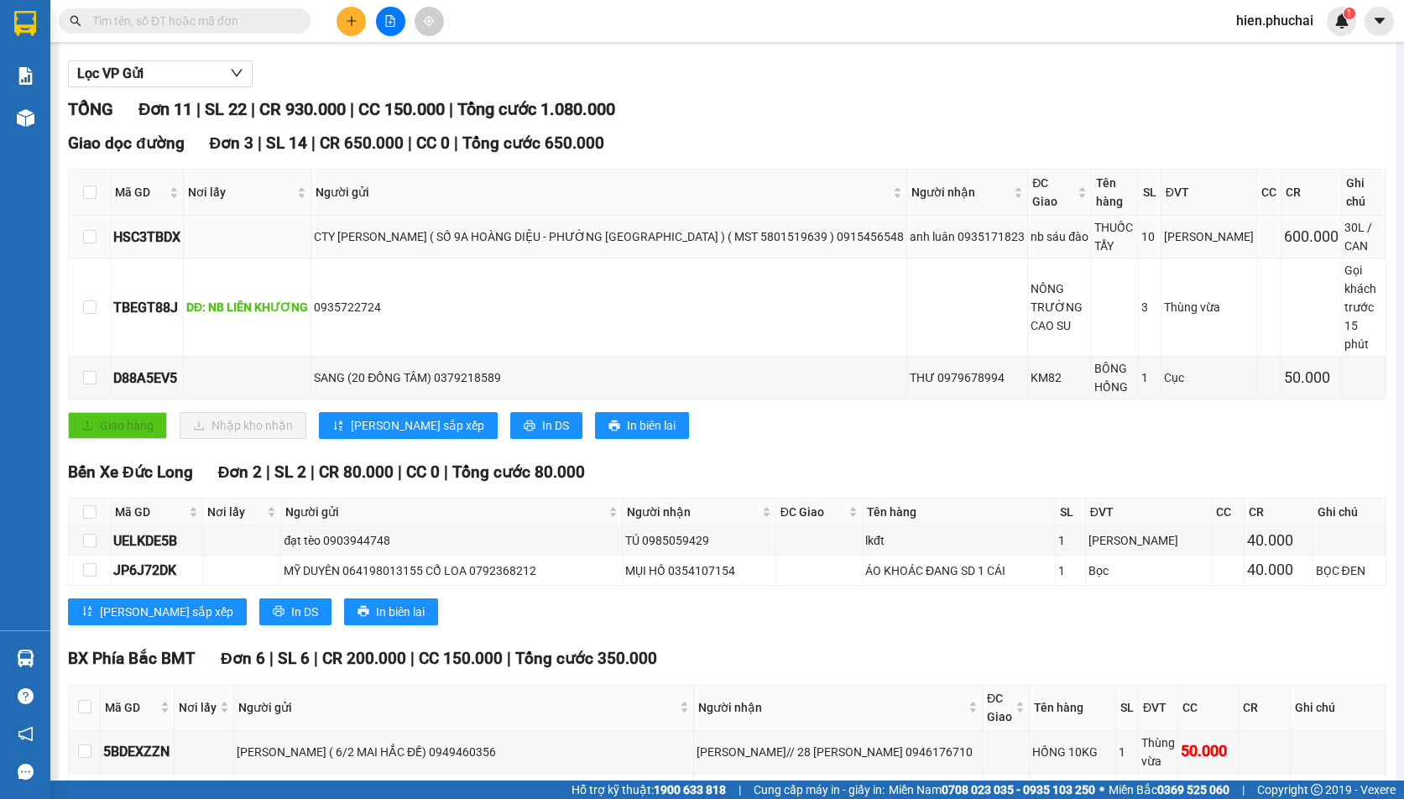
click at [524, 227] on div "CTY KIM KHOA ĐĂNG ( SỐ 9A HOÀNG DIỆU - PHƯỜNG CAMLY- ĐÀ LẠT ) ( MST 5801519639 …" at bounding box center [609, 236] width 590 height 18
click at [1030, 231] on div "nb sáu đào" at bounding box center [1059, 236] width 58 height 18
click at [1030, 279] on div "NÔNG TRƯỜNG CAO SU" at bounding box center [1059, 306] width 58 height 55
drag, startPoint x: 1026, startPoint y: 326, endPoint x: 1008, endPoint y: 321, distance: 18.9
click at [1030, 368] on div "KM82" at bounding box center [1059, 377] width 58 height 18
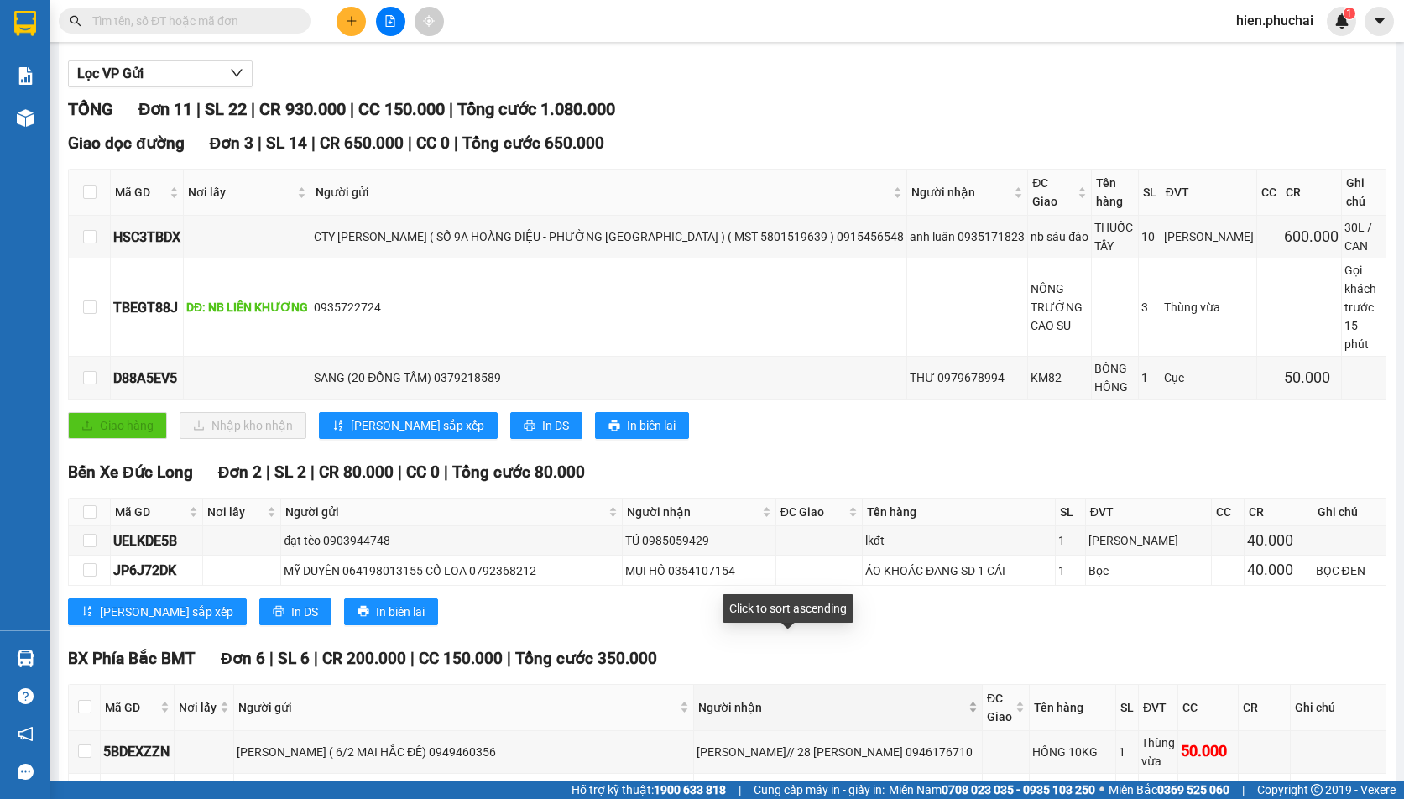
scroll to position [0, 0]
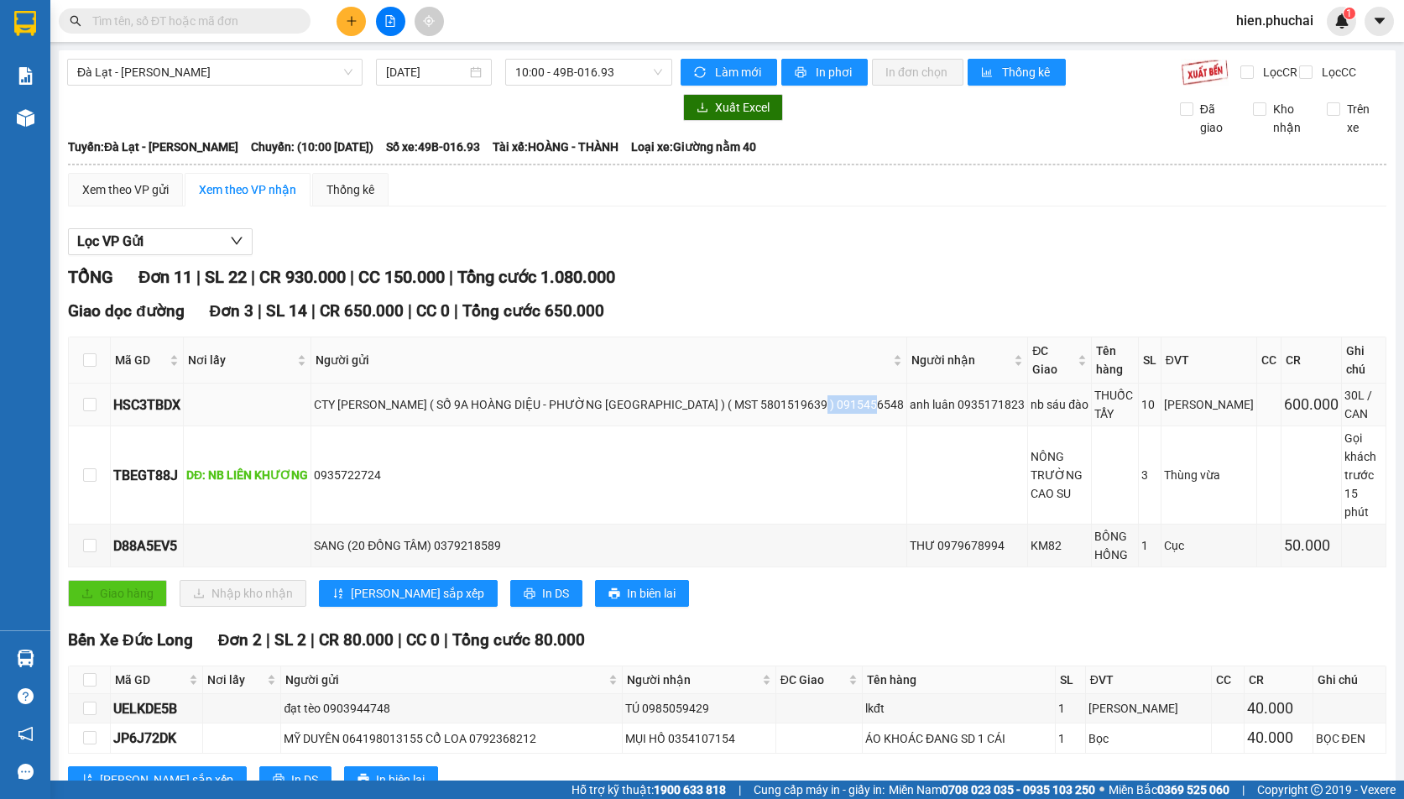
drag, startPoint x: 809, startPoint y: 399, endPoint x: 867, endPoint y: 404, distance: 58.0
click at [867, 404] on div "CTY KIM KHOA ĐĂNG ( SỐ 9A HOÀNG DIỆU - PHƯỜNG CAMLY- ĐÀ LẠT ) ( MST 5801519639 …" at bounding box center [609, 404] width 590 height 18
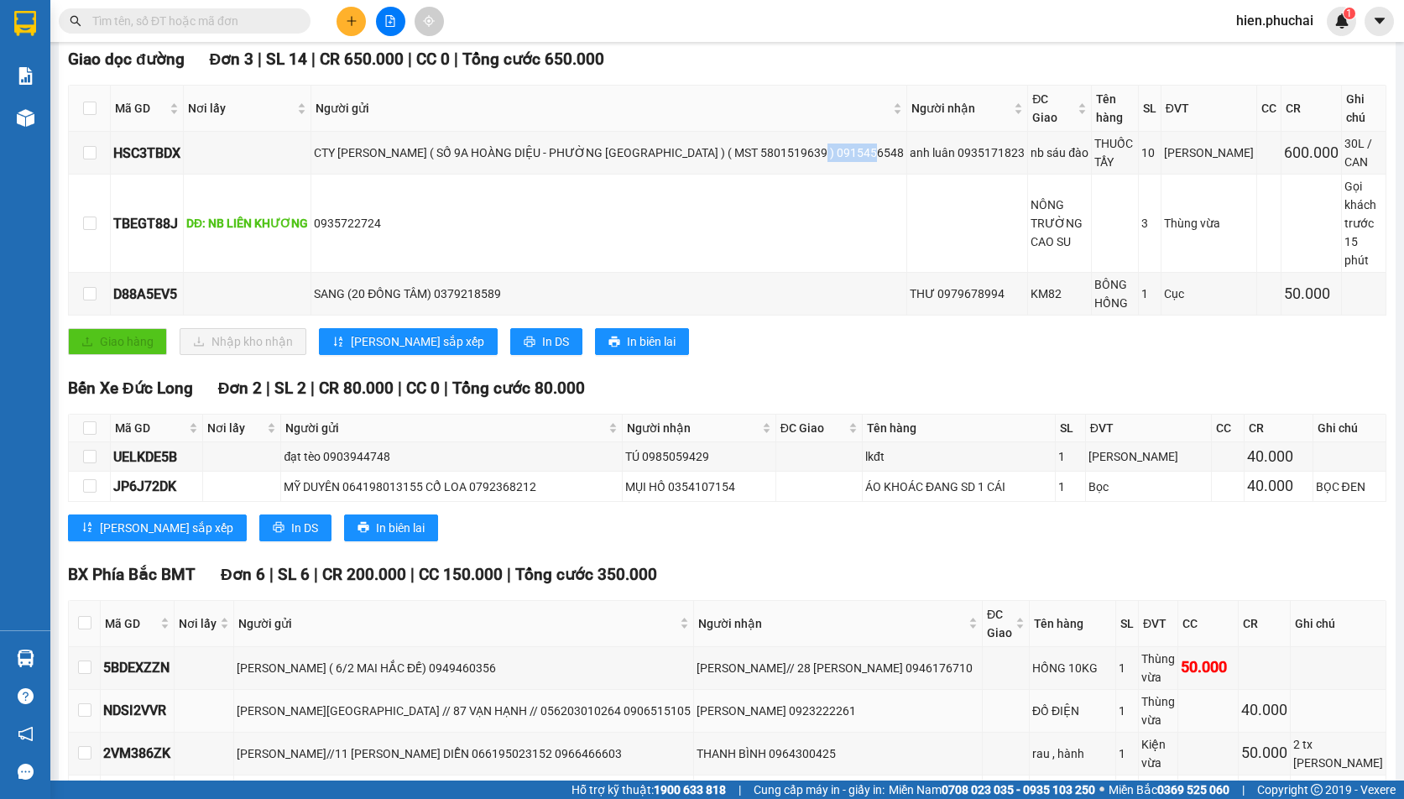
scroll to position [388, 0]
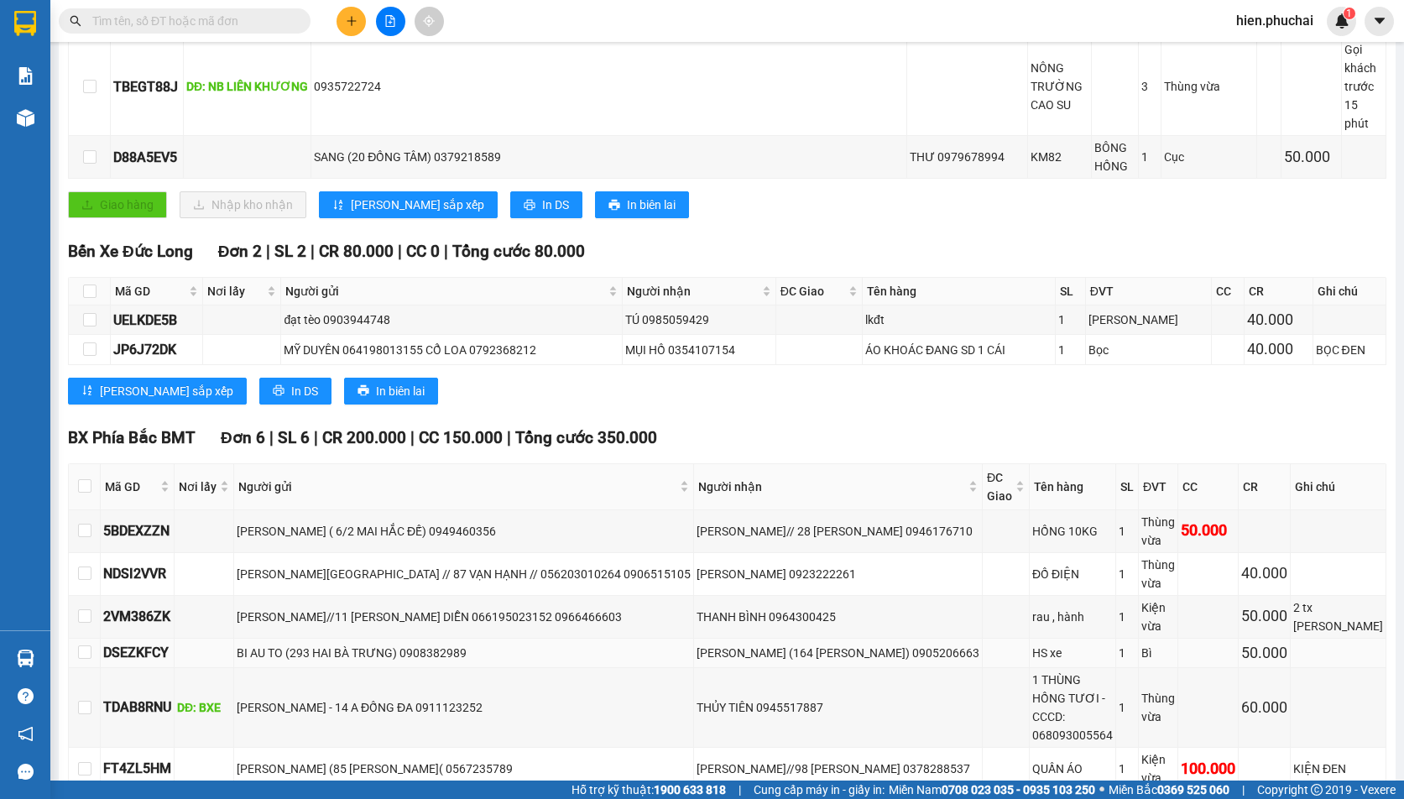
drag, startPoint x: 305, startPoint y: 585, endPoint x: 293, endPoint y: 626, distance: 42.8
click at [305, 644] on div "BI AU TO (293 HAI BÀ TRƯNG) 0908382989" at bounding box center [464, 653] width 454 height 18
click at [295, 698] on div "TRẦN MINH TIẾN - 14 A ĐỐNG ĐA 0911123252" at bounding box center [464, 707] width 454 height 18
click at [289, 748] on td "nguyễn vi (85 TÔ VĨNH DIÊN( 0567235789" at bounding box center [464, 769] width 460 height 43
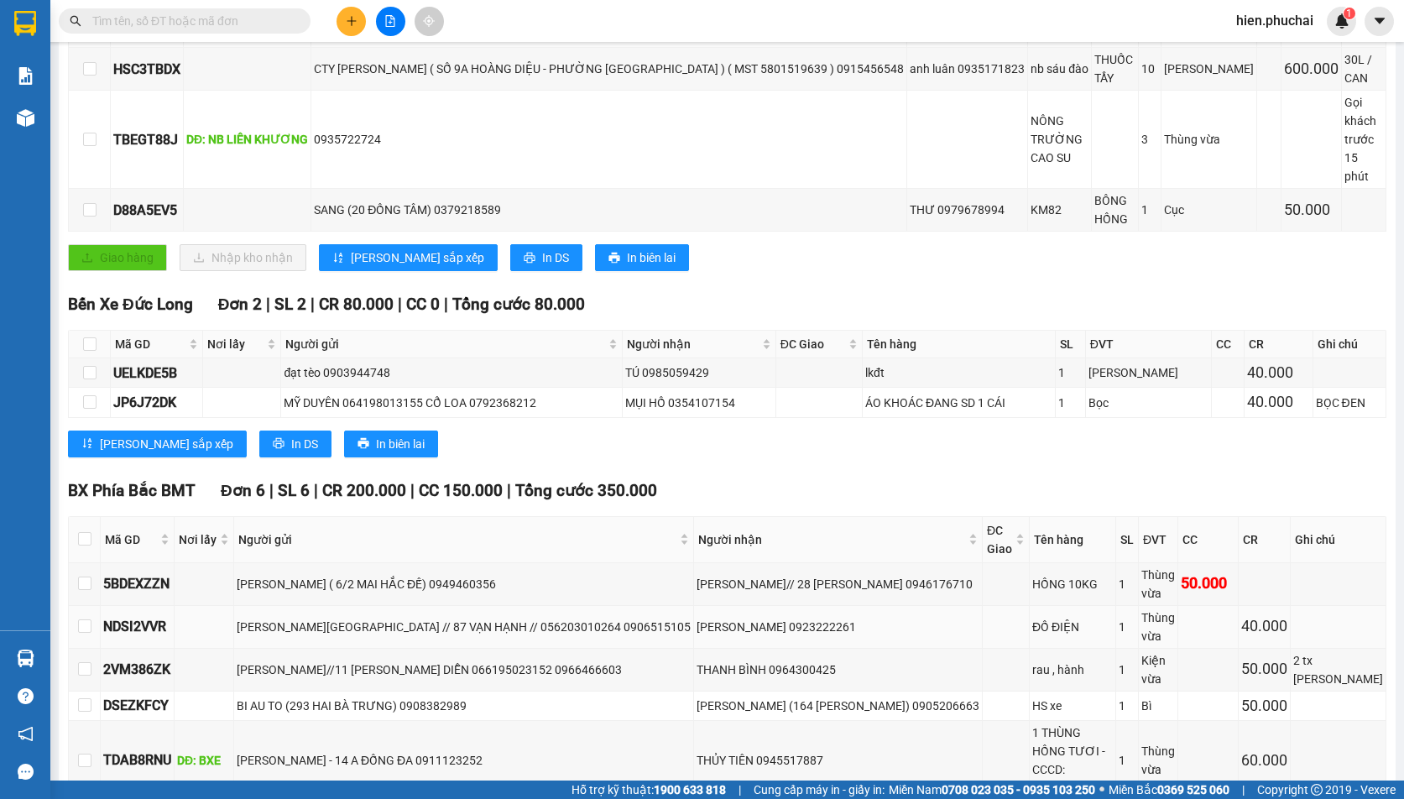
scroll to position [0, 0]
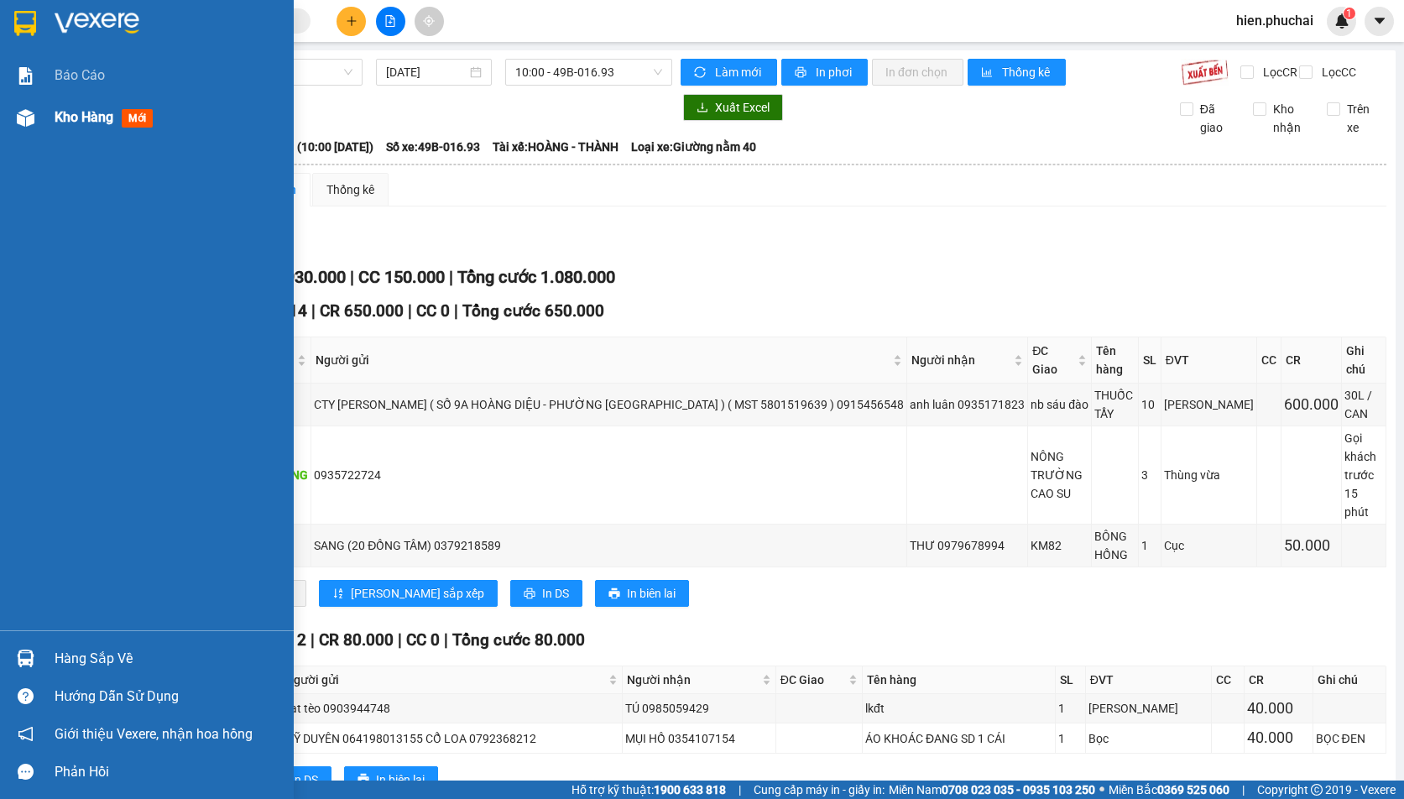
click at [18, 116] on img at bounding box center [26, 118] width 18 height 18
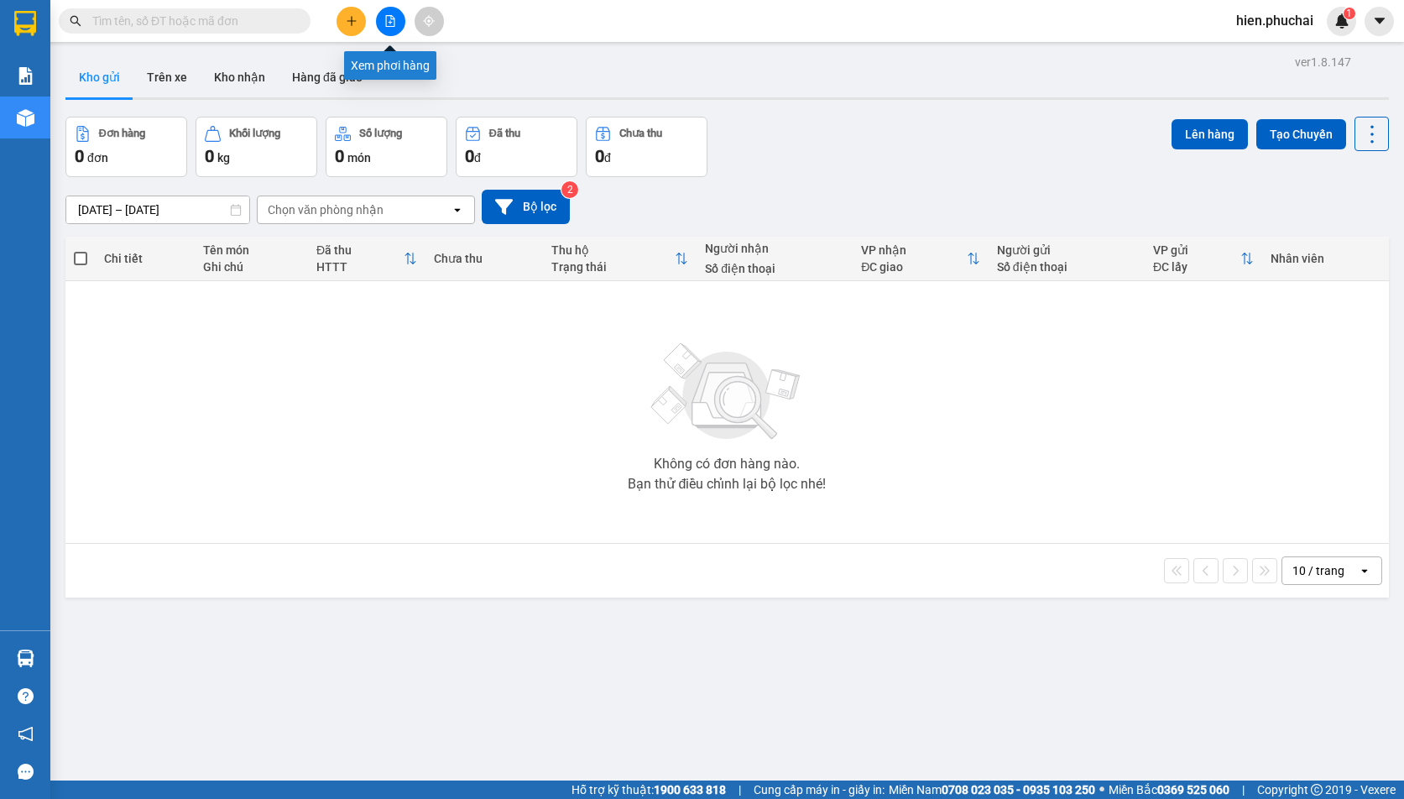
click at [393, 20] on icon "file-add" at bounding box center [390, 21] width 12 height 12
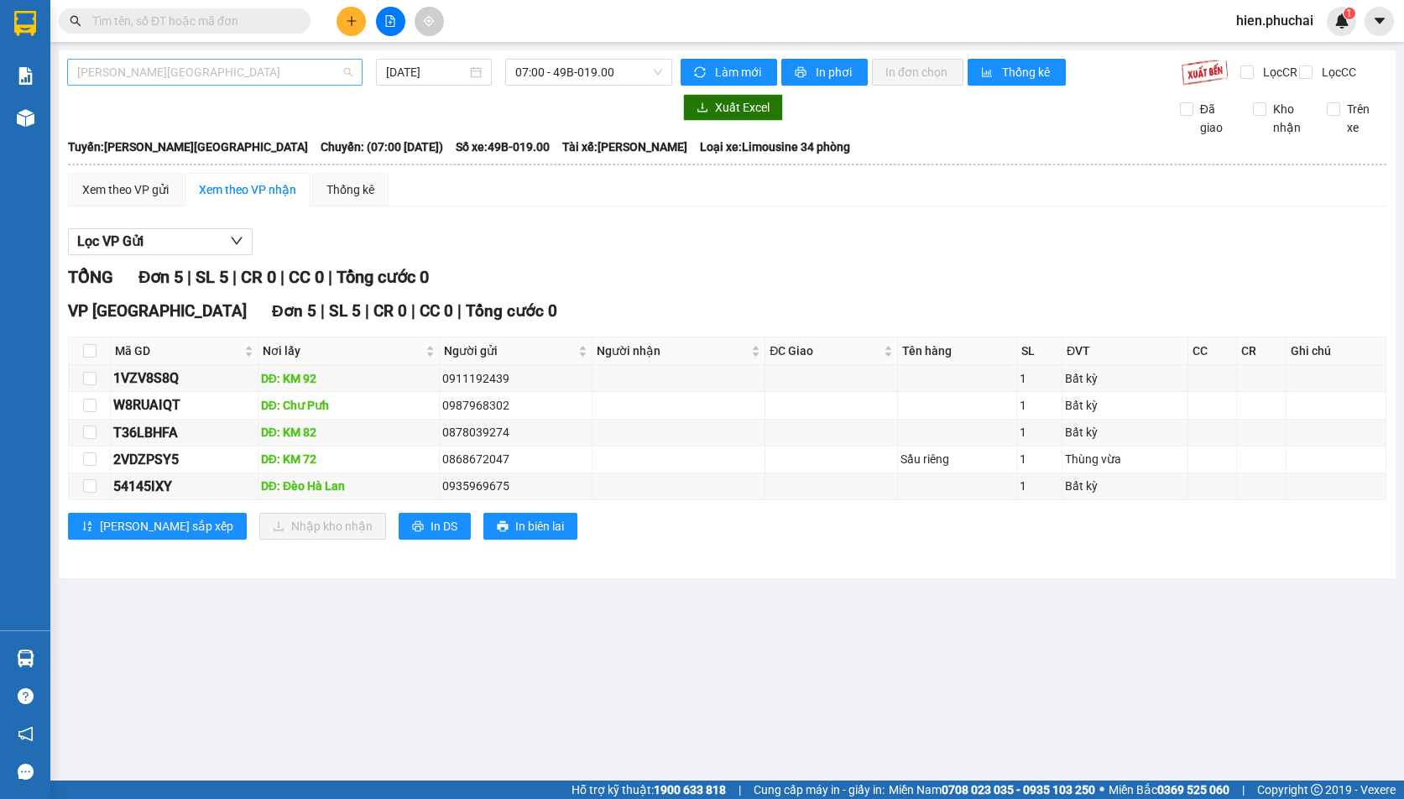
click at [216, 59] on div "Gia Lai - Đà Lạt" at bounding box center [214, 72] width 295 height 27
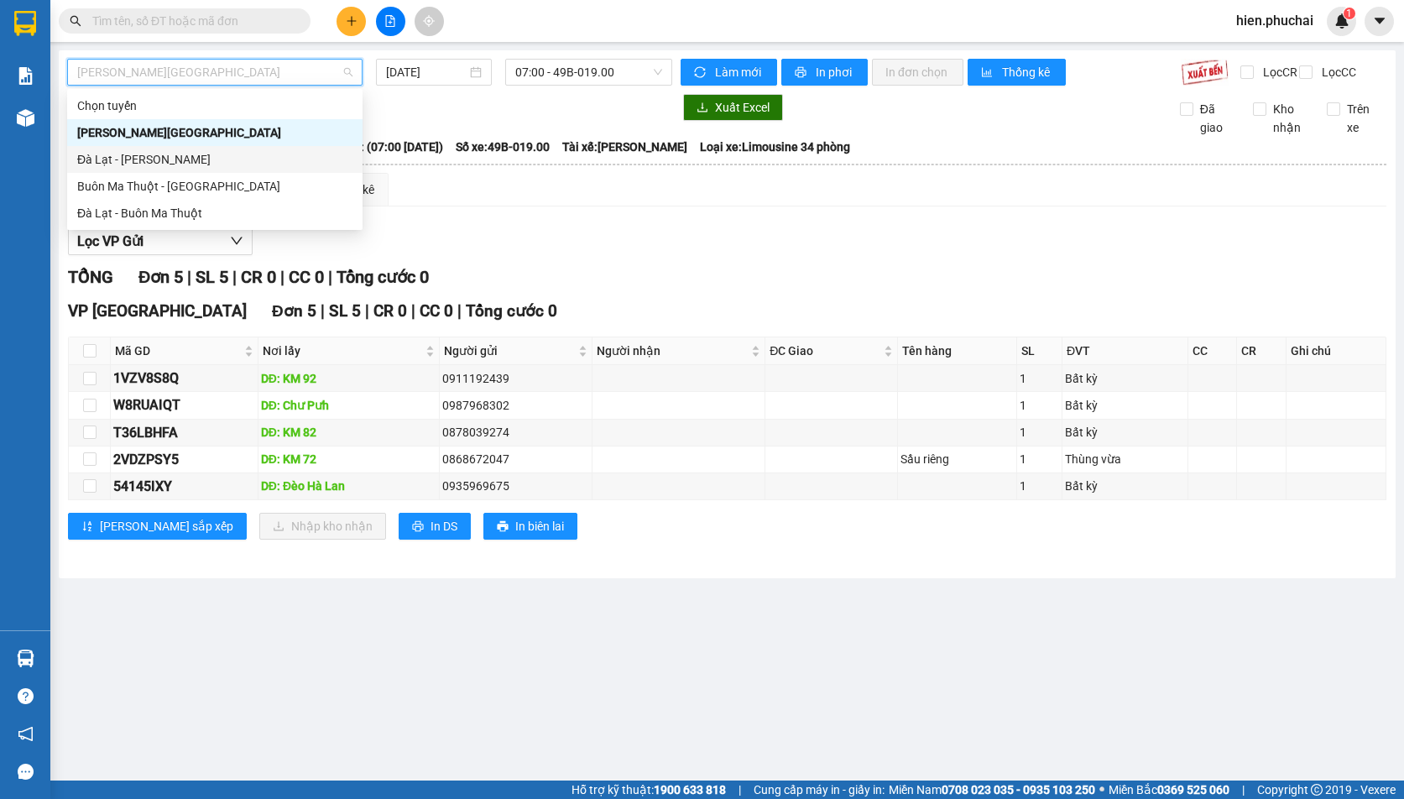
click at [150, 158] on div "Đà Lạt - Gia Lai" at bounding box center [214, 159] width 275 height 18
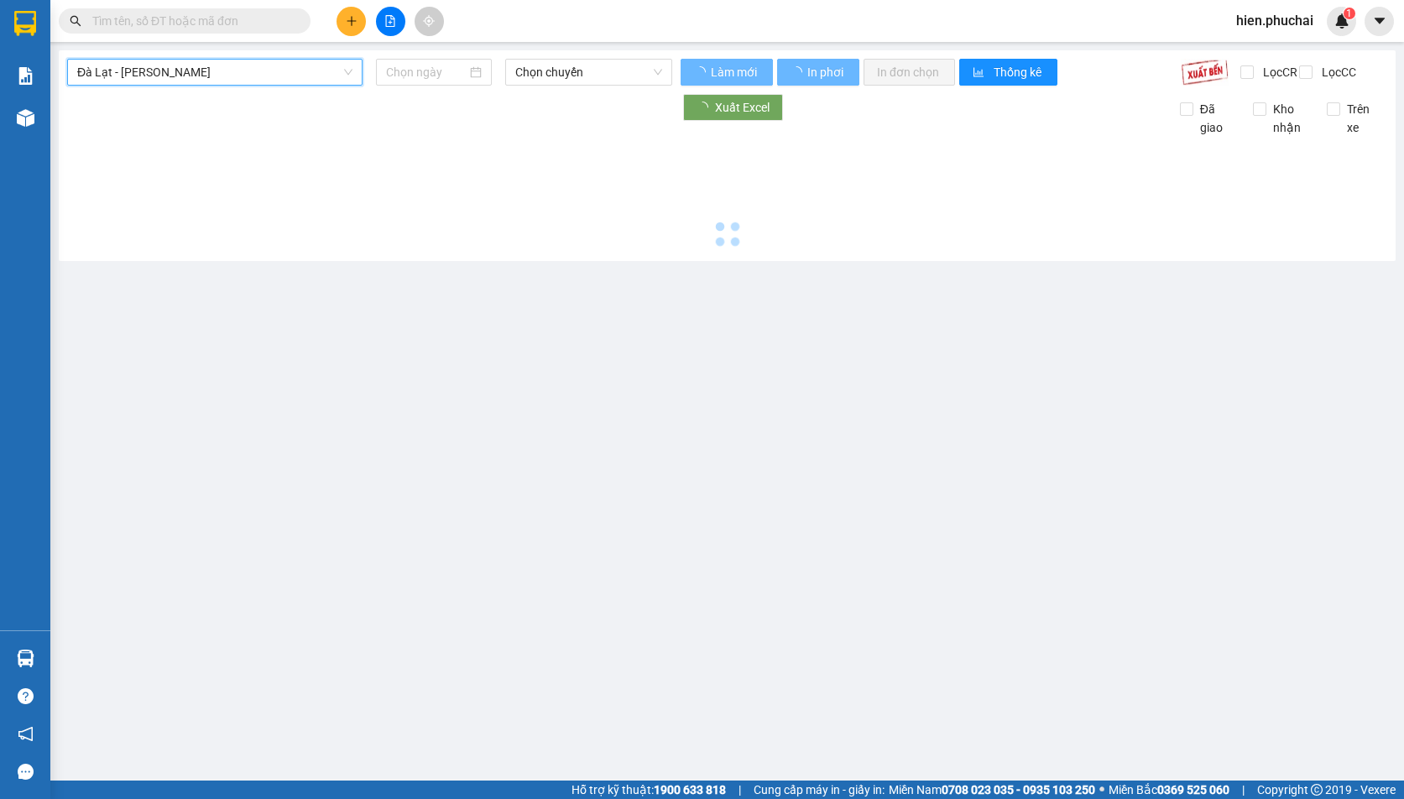
type input "14/10/2025"
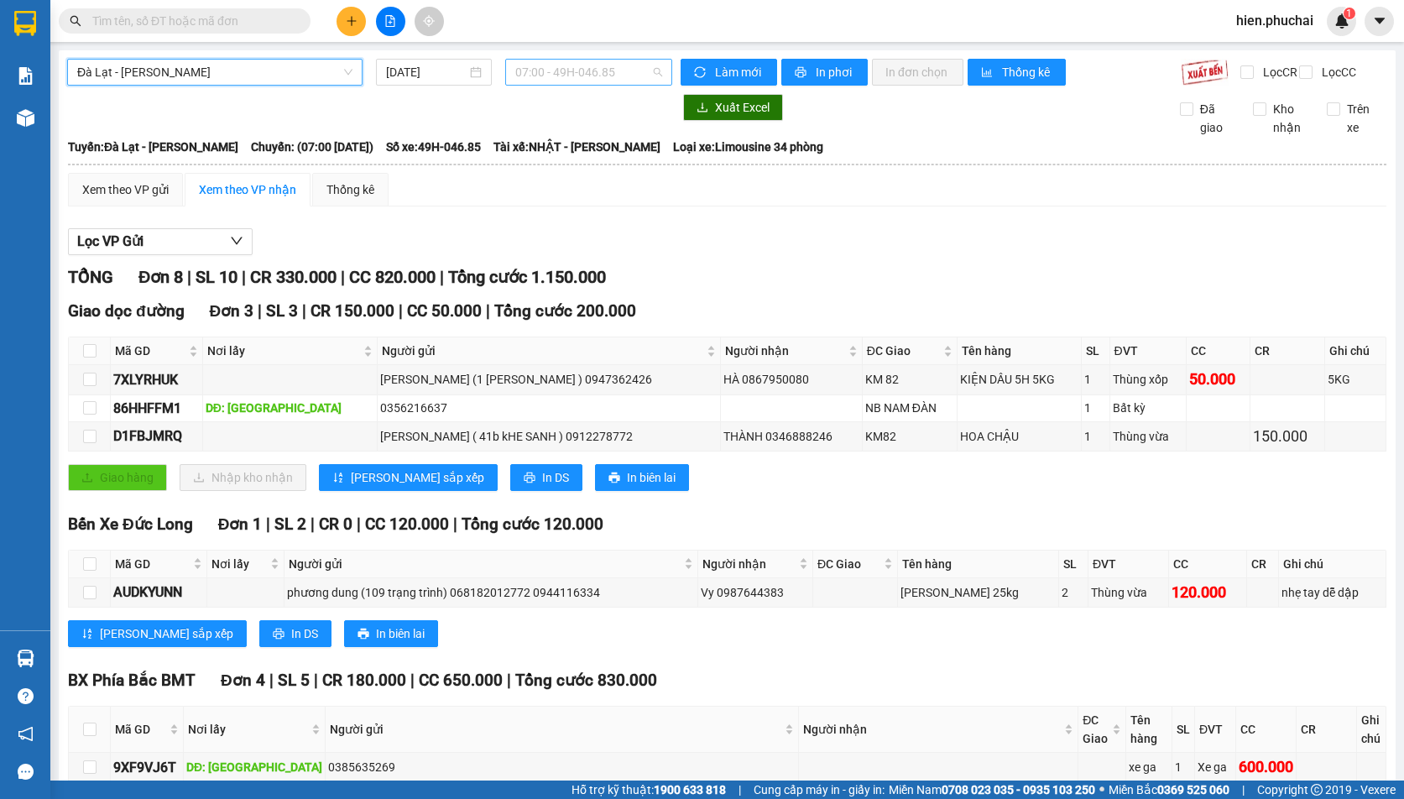
click at [570, 68] on span "07:00 - 49H-046.85" at bounding box center [588, 72] width 147 height 25
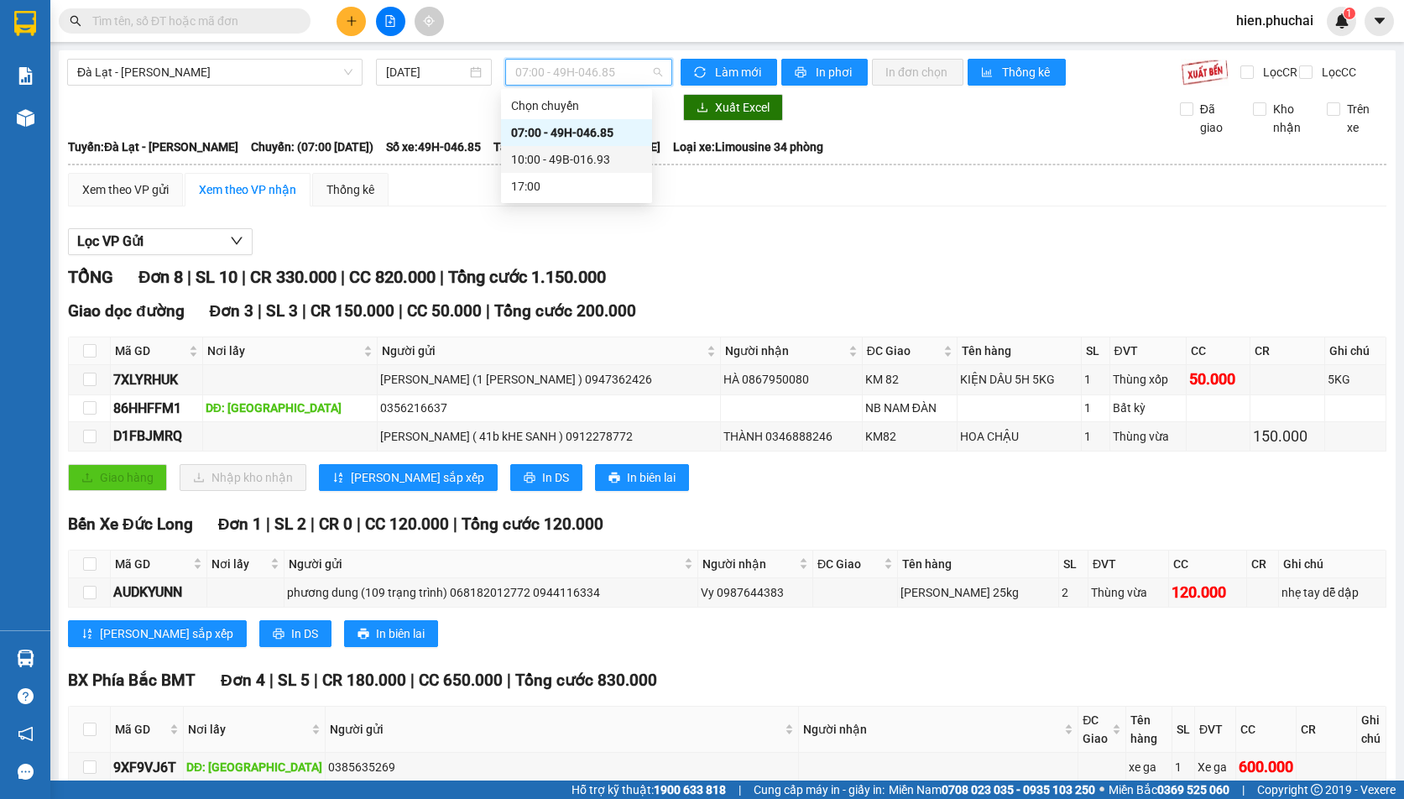
click at [554, 155] on div "10:00 - 49B-016.93" at bounding box center [576, 159] width 131 height 18
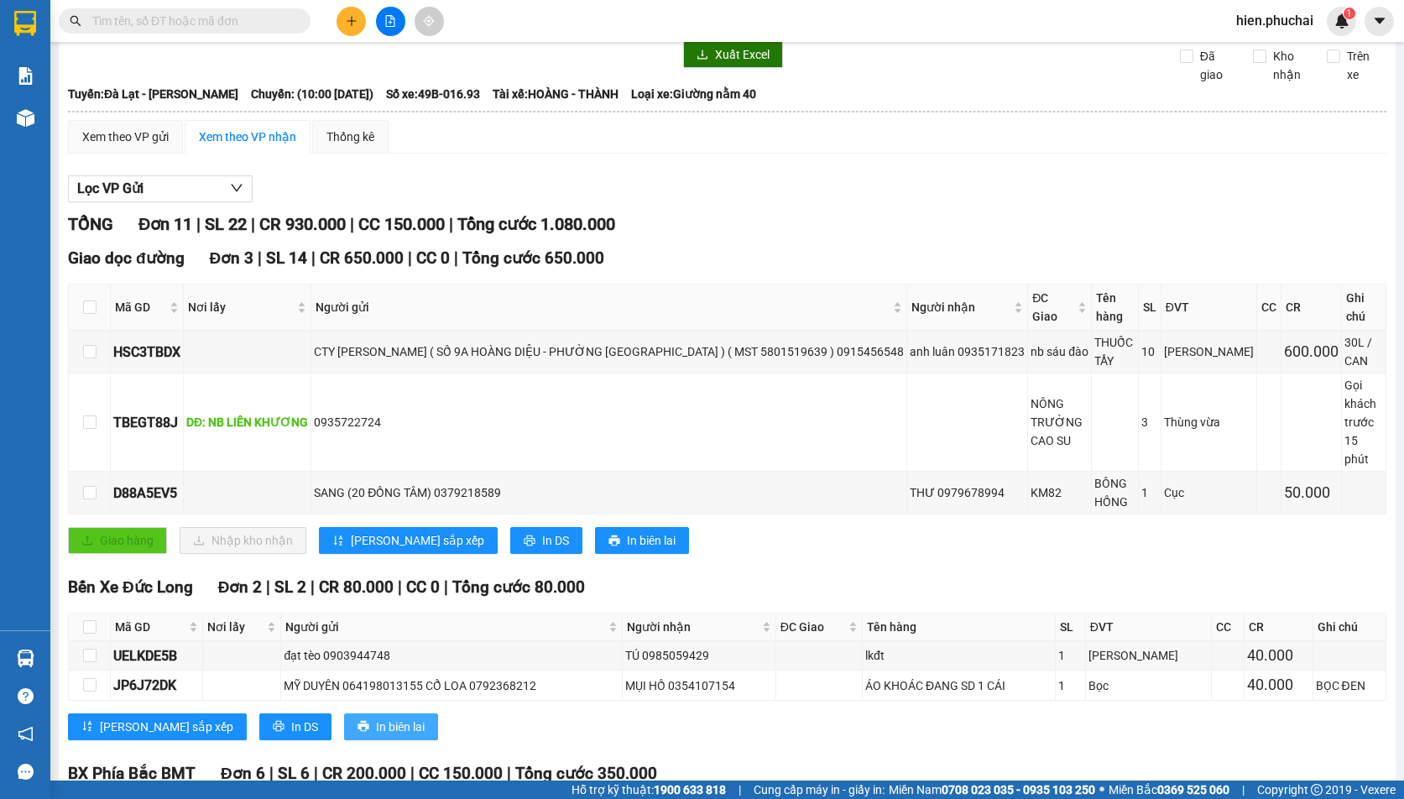
scroll to position [388, 0]
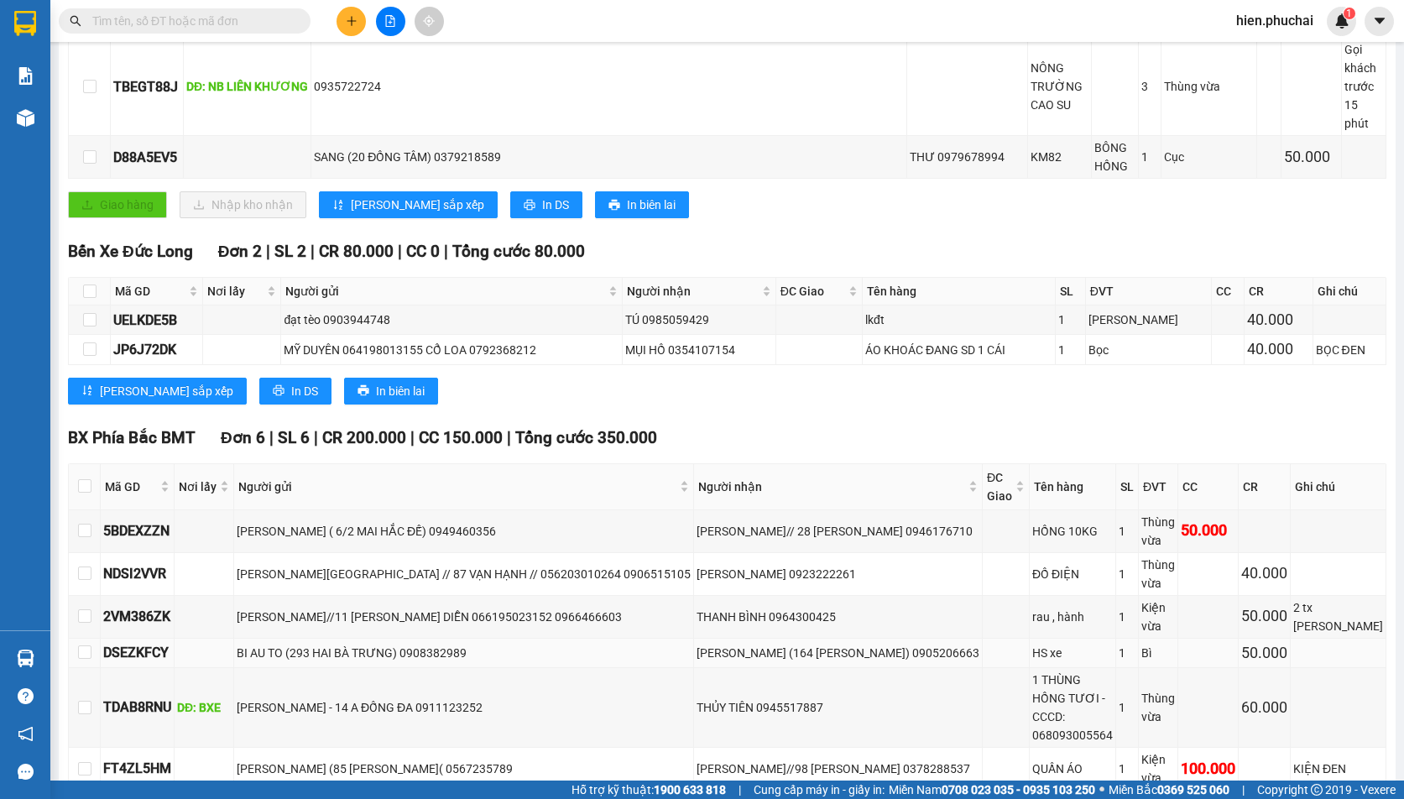
drag, startPoint x: 274, startPoint y: 344, endPoint x: 727, endPoint y: 586, distance: 513.5
click at [727, 644] on div "NGUYỄN HOÀNG HÀ (164 NGUYỄN CHÍ THANH) 0905206663" at bounding box center [837, 653] width 283 height 18
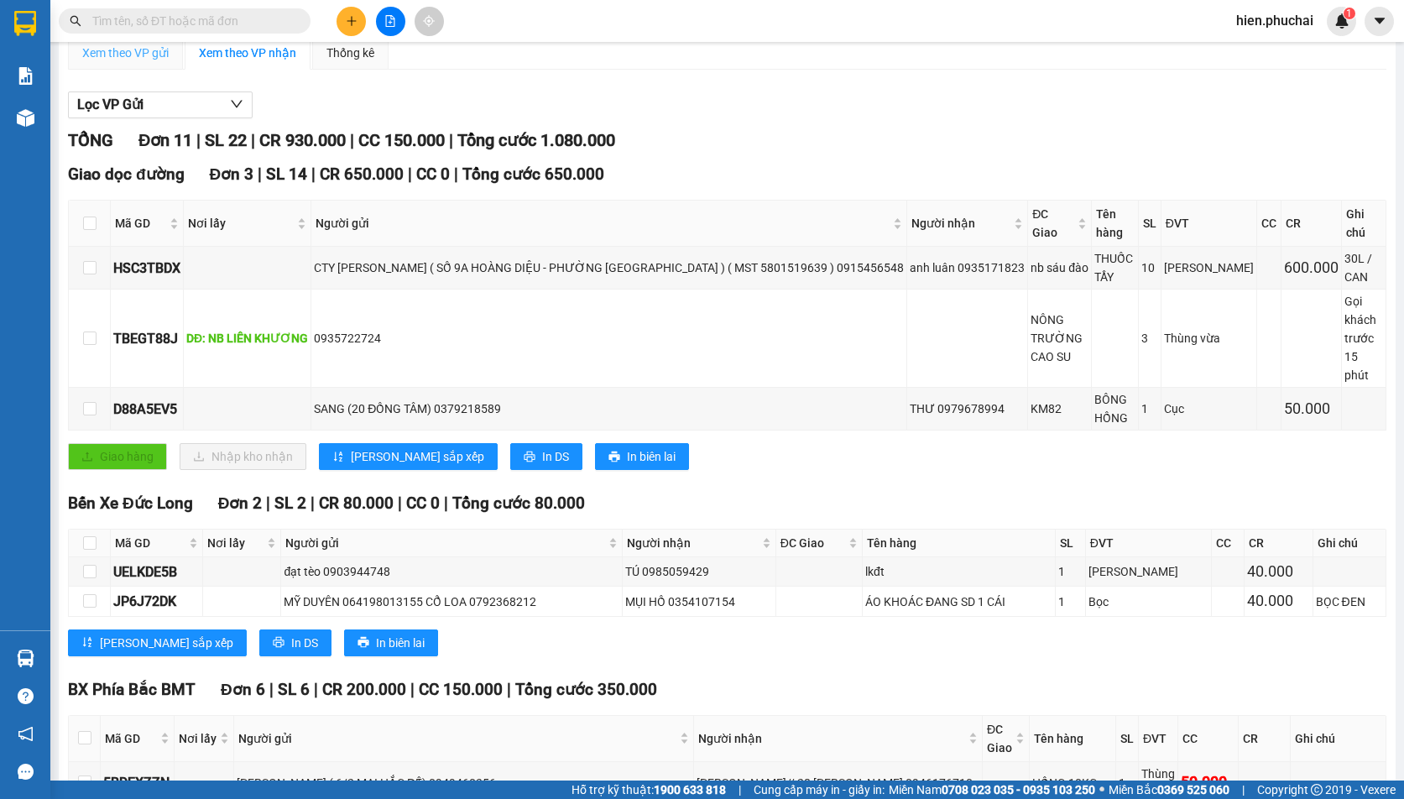
scroll to position [0, 0]
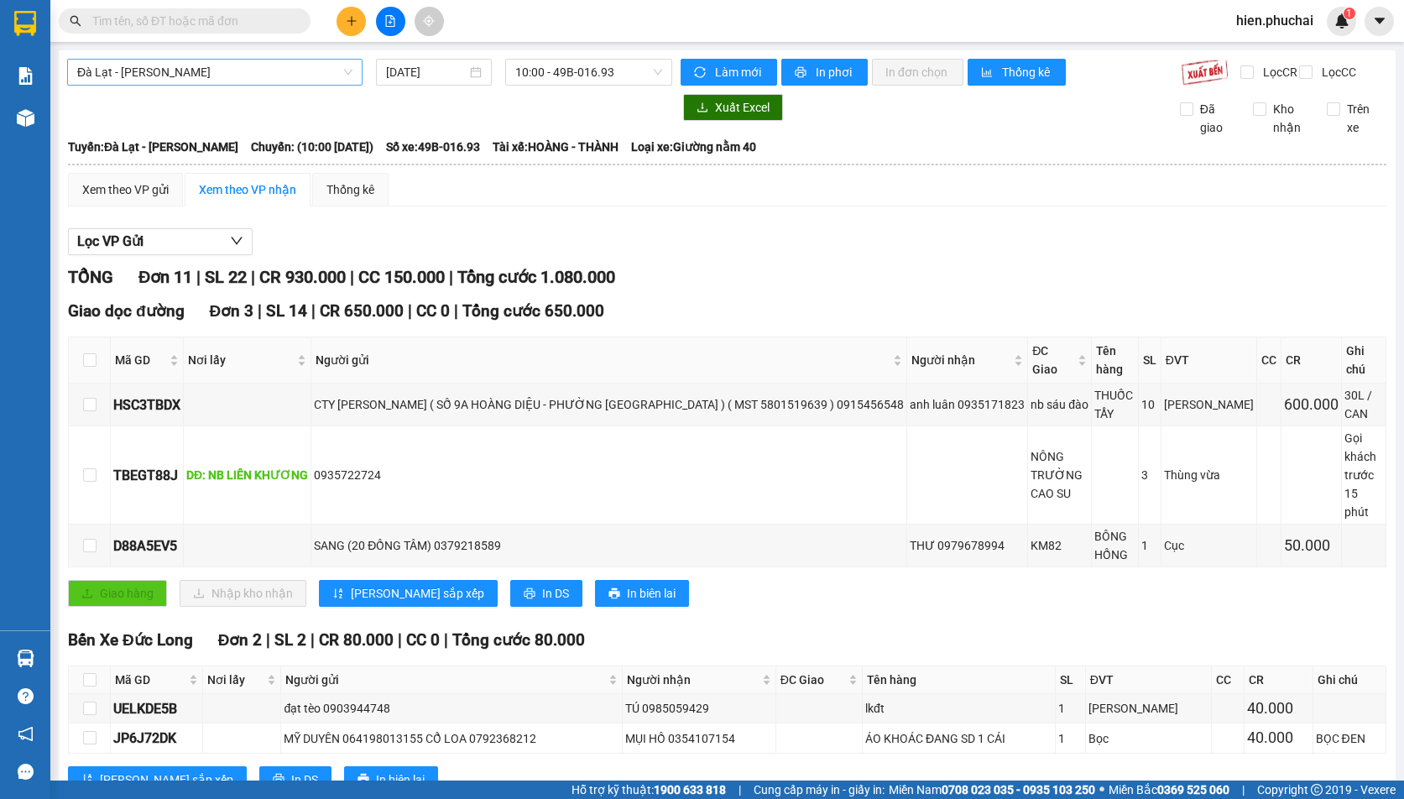
click at [167, 73] on span "Đà Lạt - Gia Lai" at bounding box center [214, 72] width 275 height 25
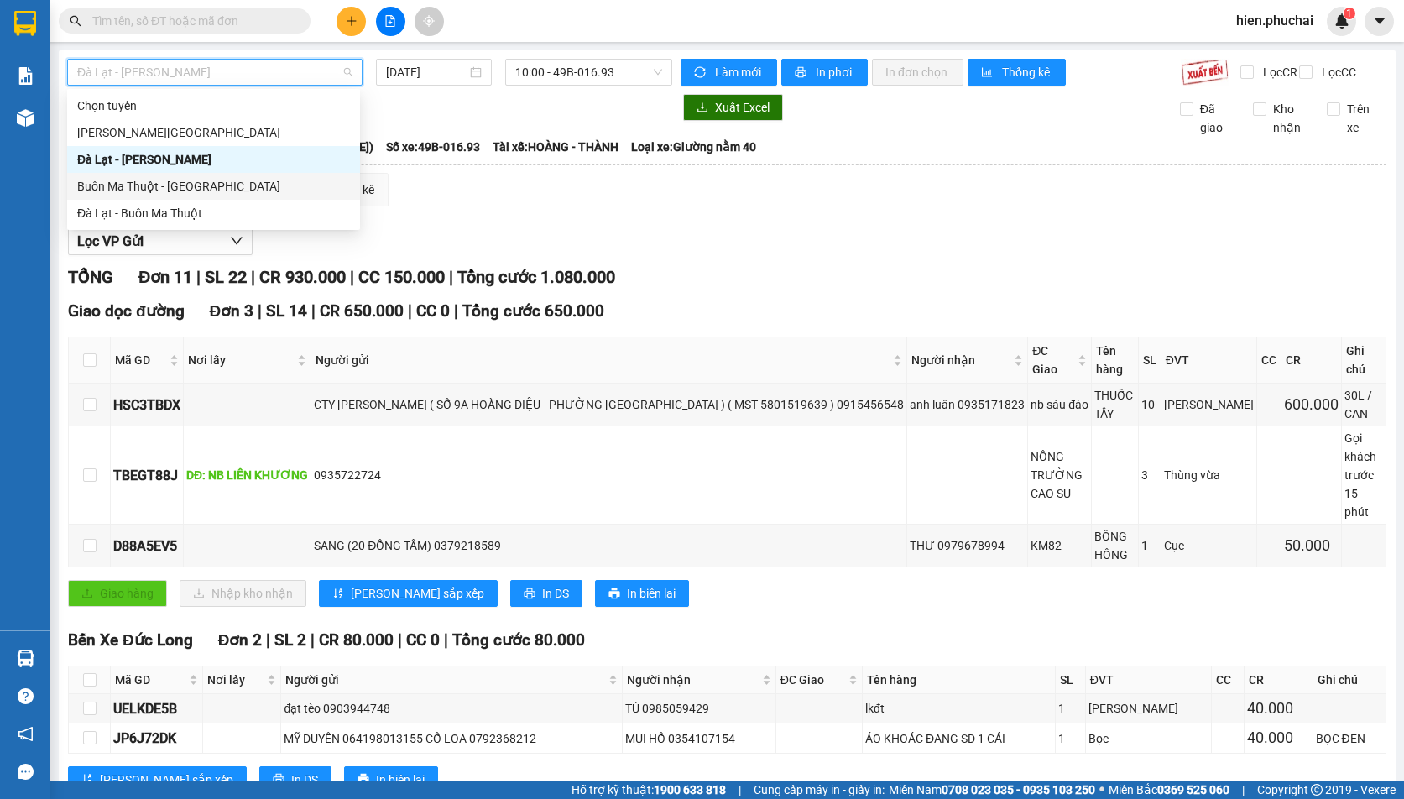
click at [166, 184] on div "Buôn Ma Thuột - Đà Lạt" at bounding box center [213, 186] width 273 height 18
type input "14/10/2025"
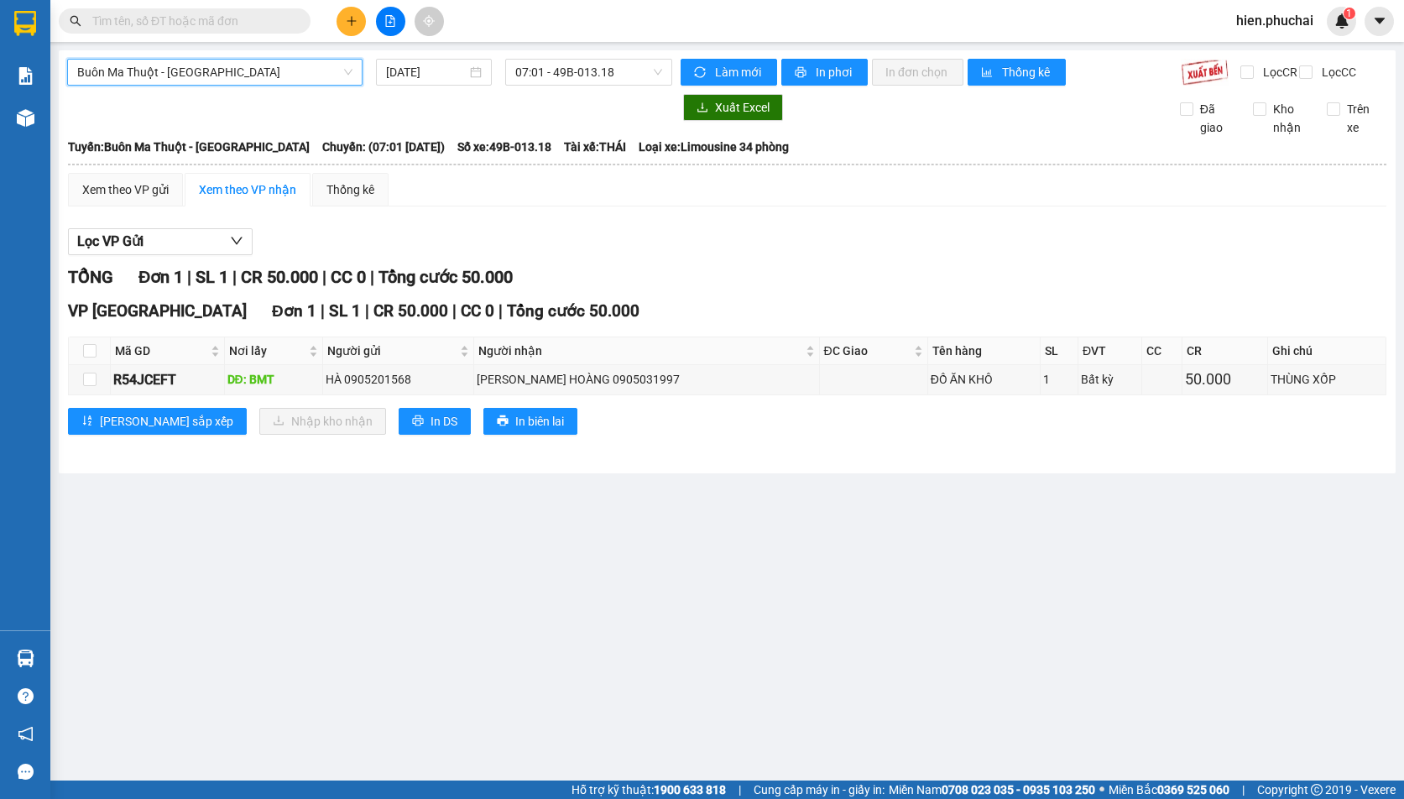
click at [154, 85] on div "Buôn Ma Thuột - Đà Lạt" at bounding box center [214, 72] width 295 height 27
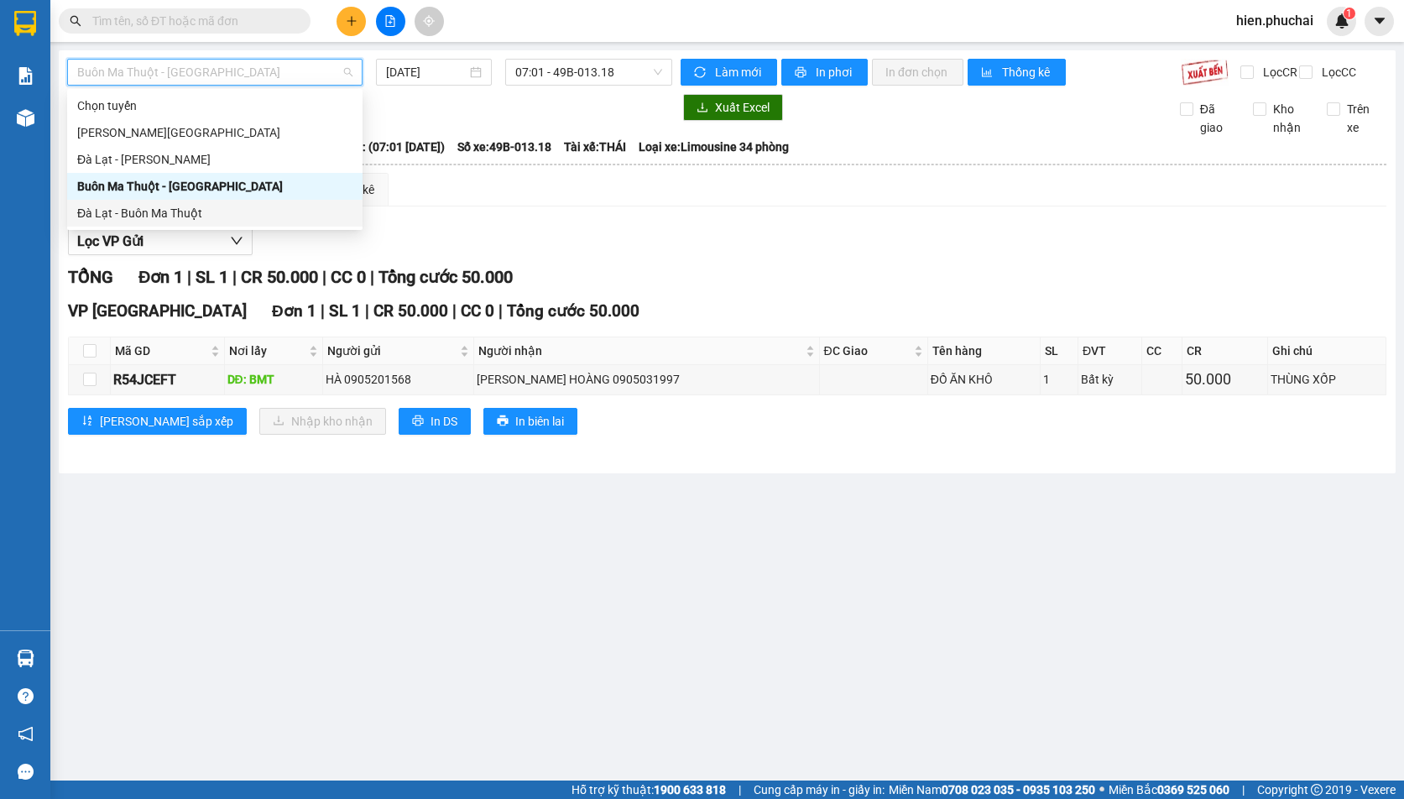
click at [164, 214] on div "Đà Lạt - Buôn Ma Thuột" at bounding box center [214, 213] width 275 height 18
type input "14/10/2025"
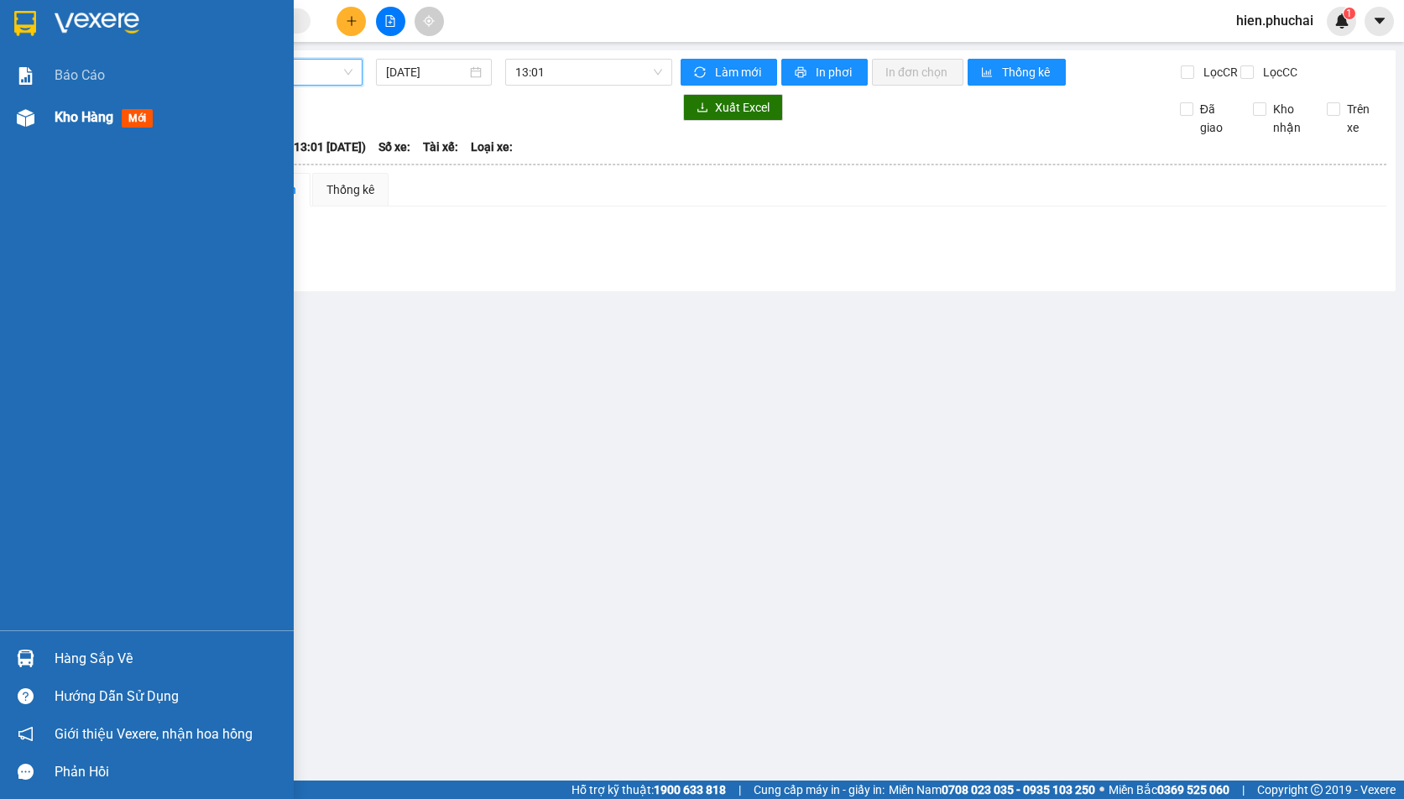
click at [40, 108] on div "Kho hàng mới" at bounding box center [147, 117] width 294 height 42
